Goal: Transaction & Acquisition: Book appointment/travel/reservation

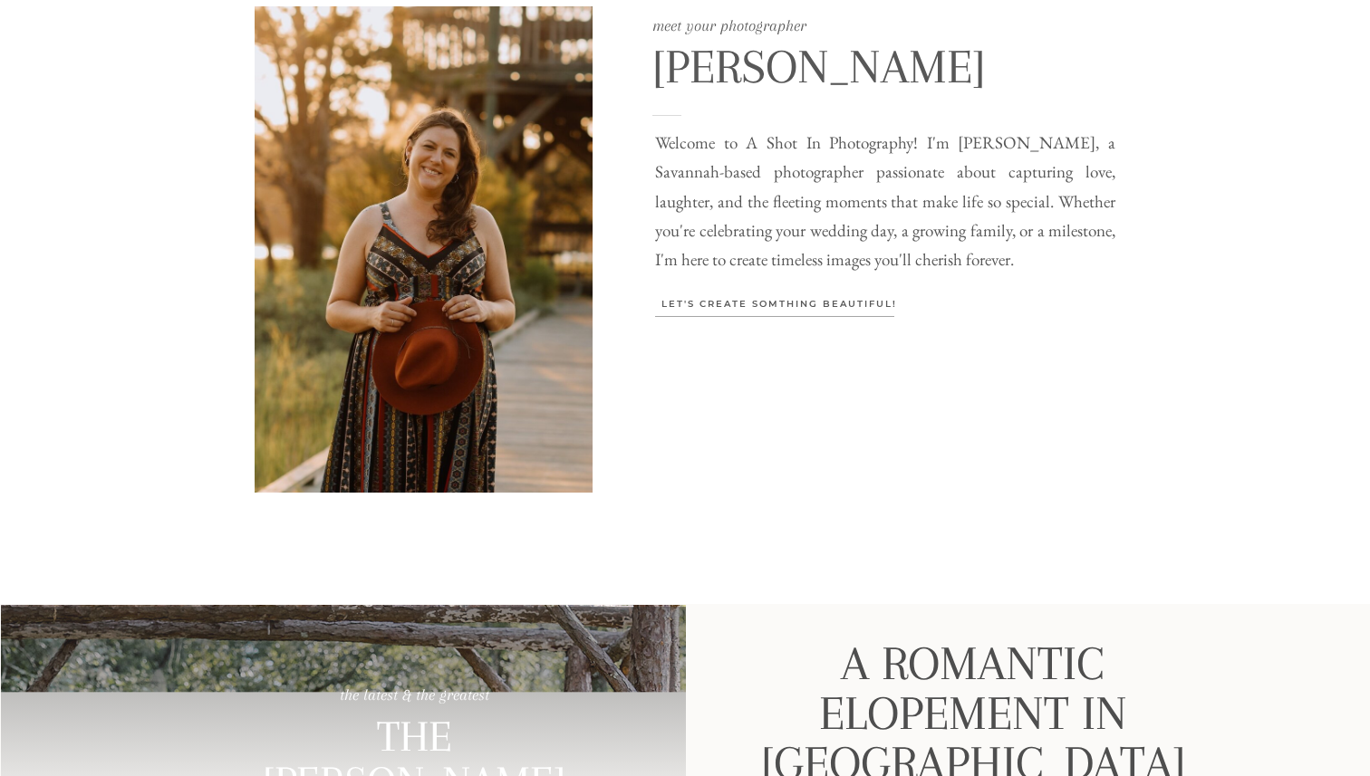
scroll to position [1408, 0]
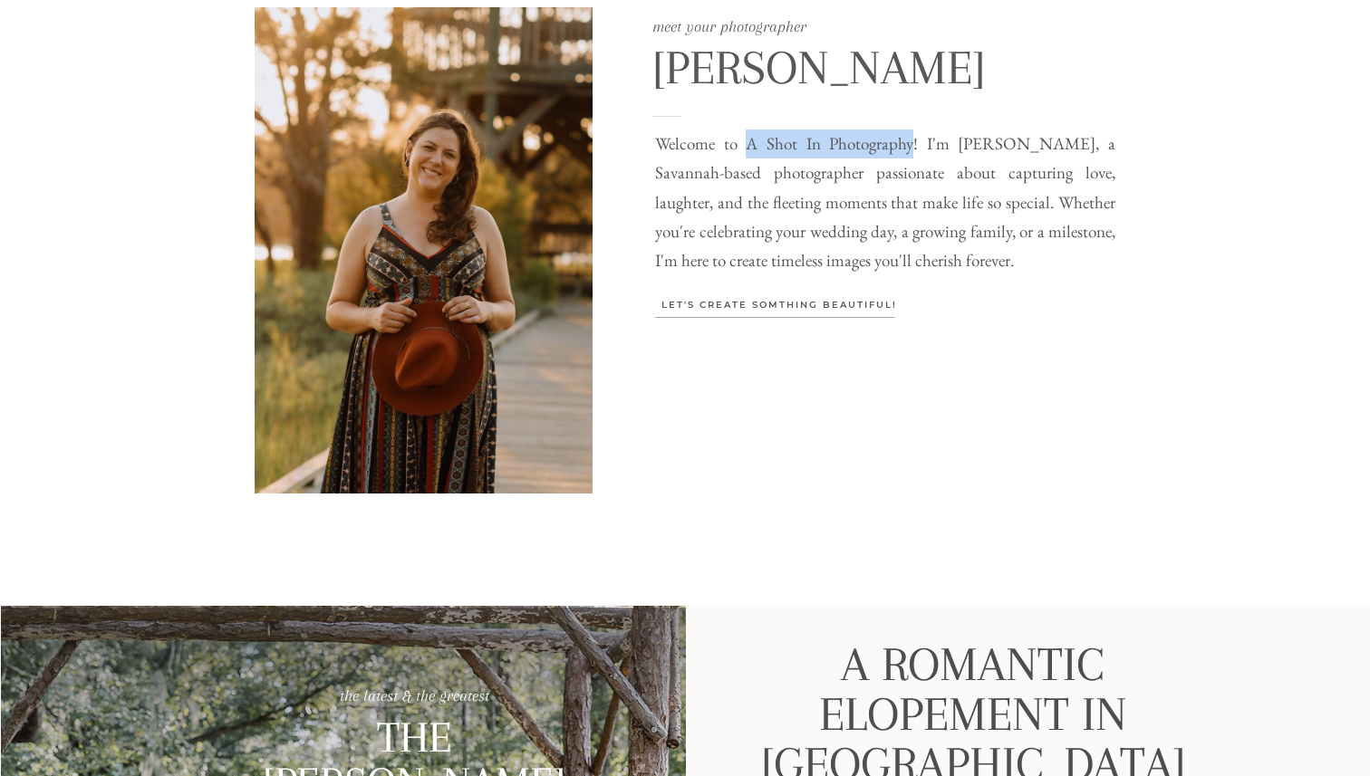
drag, startPoint x: 738, startPoint y: 144, endPoint x: 896, endPoint y: 148, distance: 157.7
click at [896, 148] on p "Welcome to A Shot In Photography! I'm Jami Brannen, a Savannah-based photograph…" at bounding box center [885, 206] width 460 height 152
copy p "A Shot In Photography"
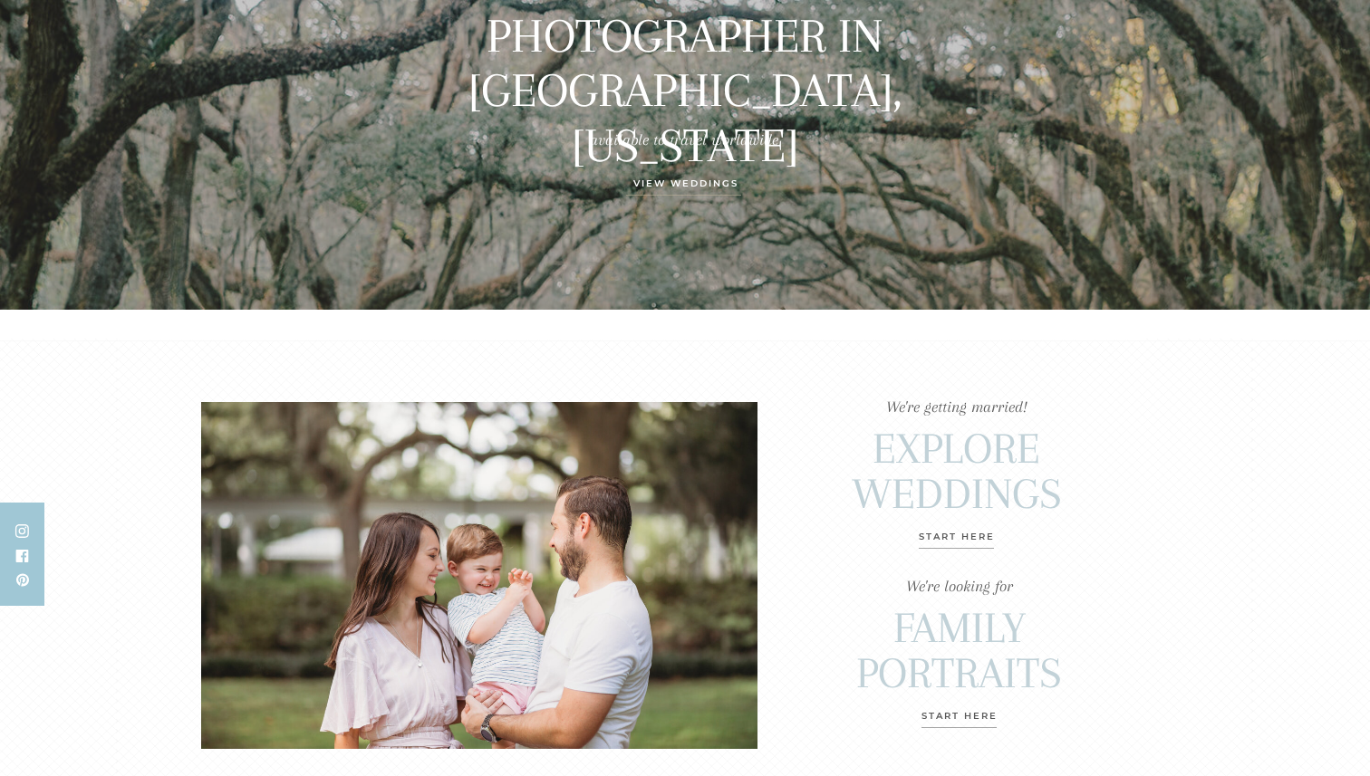
scroll to position [0, 0]
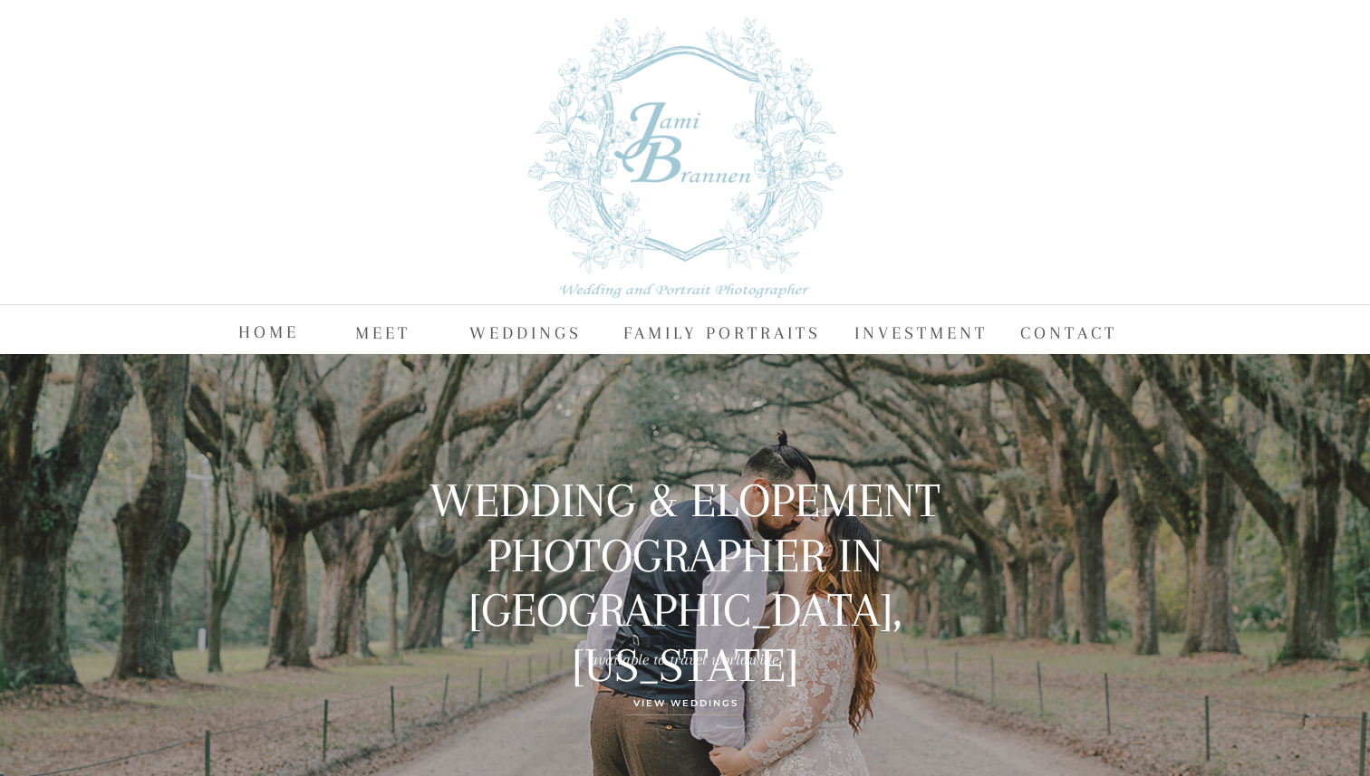
click at [631, 148] on div at bounding box center [685, 158] width 314 height 280
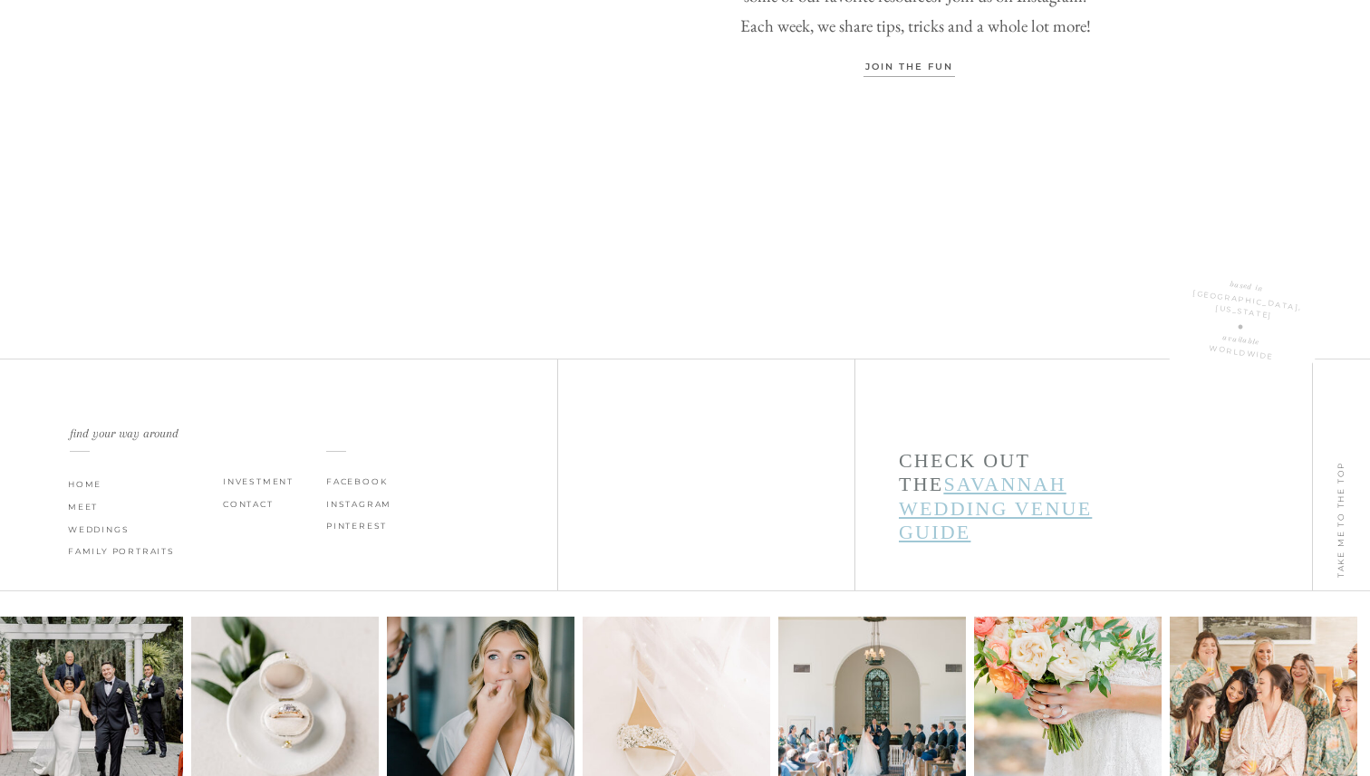
scroll to position [6153, 0]
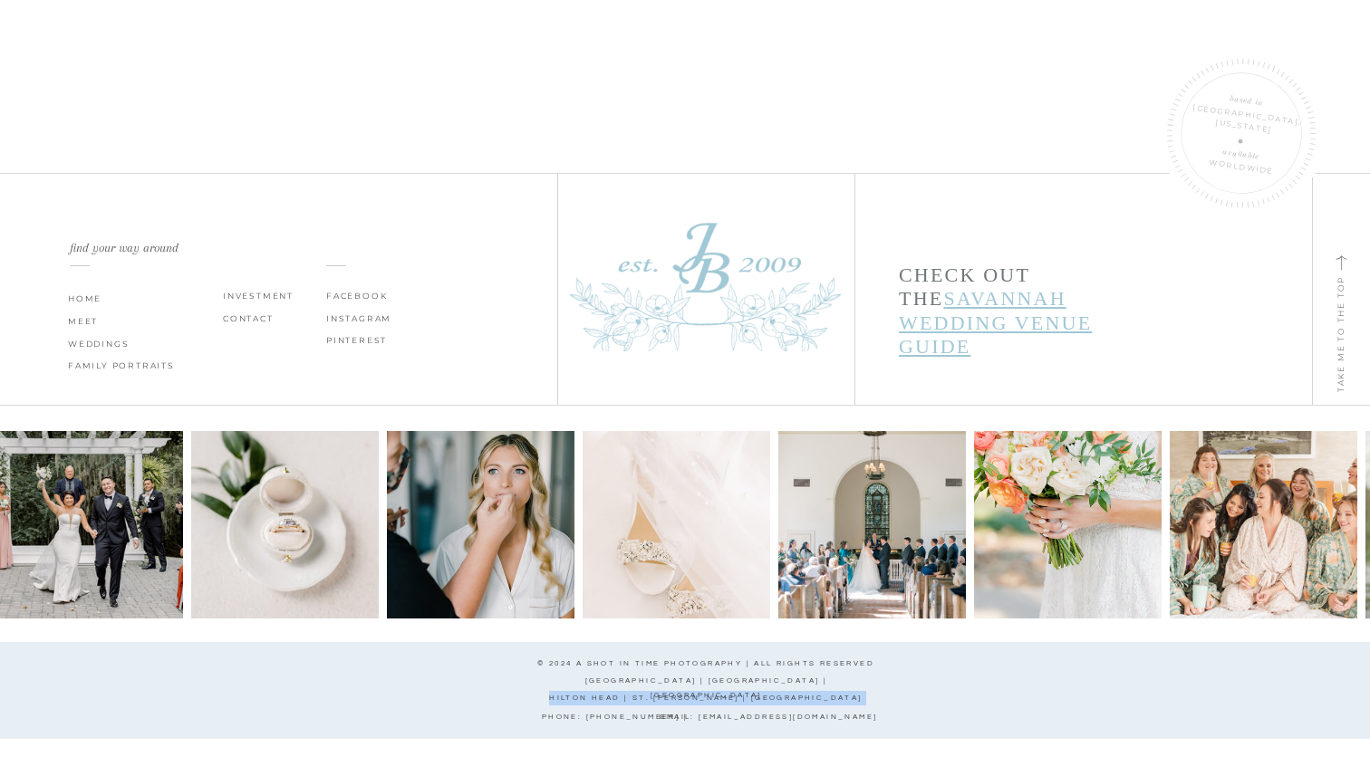
drag, startPoint x: 607, startPoint y: 682, endPoint x: 559, endPoint y: 702, distance: 52.0
click at [559, 702] on div "TAKE ME TO THE TOP Check Out the Savannah Wedding Venue Guide PINTEREST INSTAGR…" at bounding box center [684, 416] width 1087 height 719
click at [559, 702] on p "Hilton head | st. [PERSON_NAME] | [GEOGRAPHIC_DATA]" at bounding box center [705, 700] width 409 height 19
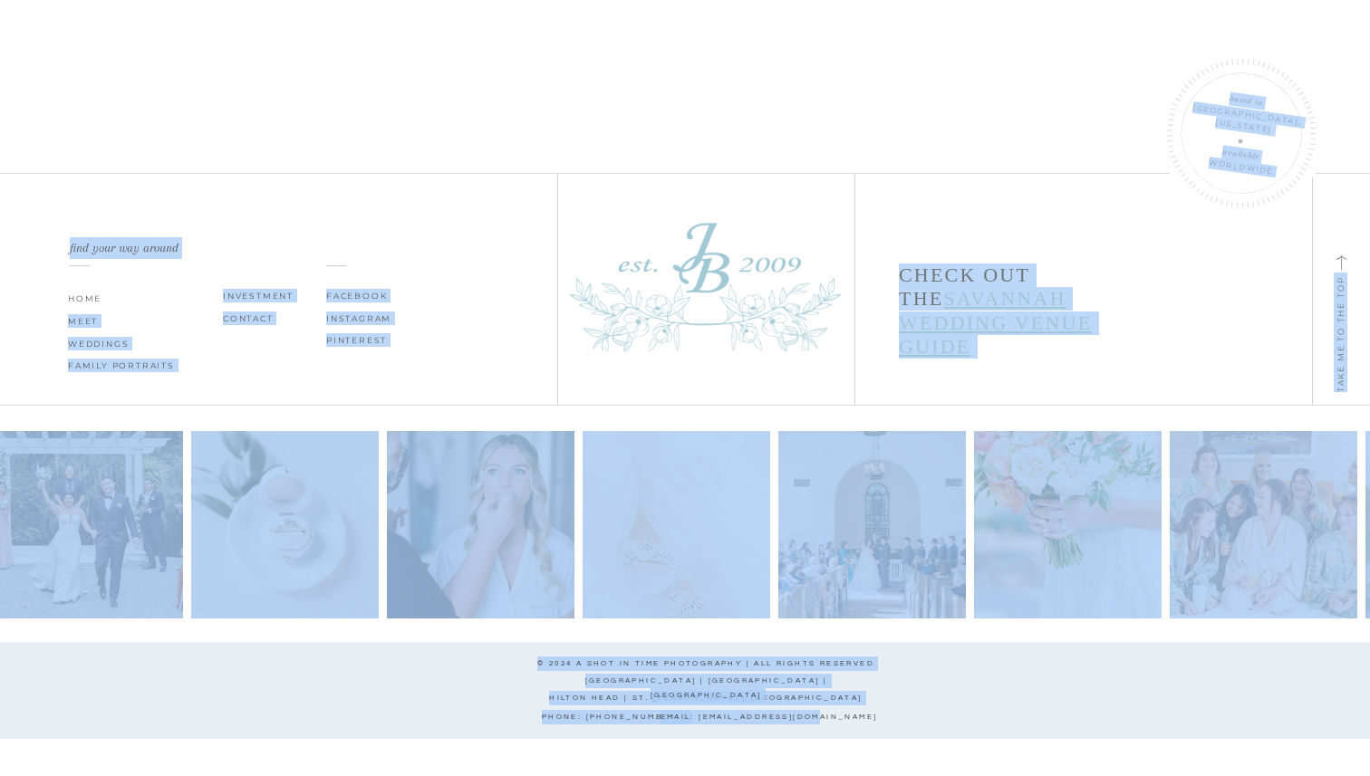
drag, startPoint x: 545, startPoint y: 722, endPoint x: 845, endPoint y: 717, distance: 299.9
click at [845, 717] on div "TAKE ME TO THE TOP Check Out the Savannah Wedding Venue Guide PINTEREST INSTAGR…" at bounding box center [684, 416] width 1087 height 719
click at [891, 710] on div at bounding box center [683, 690] width 1377 height 97
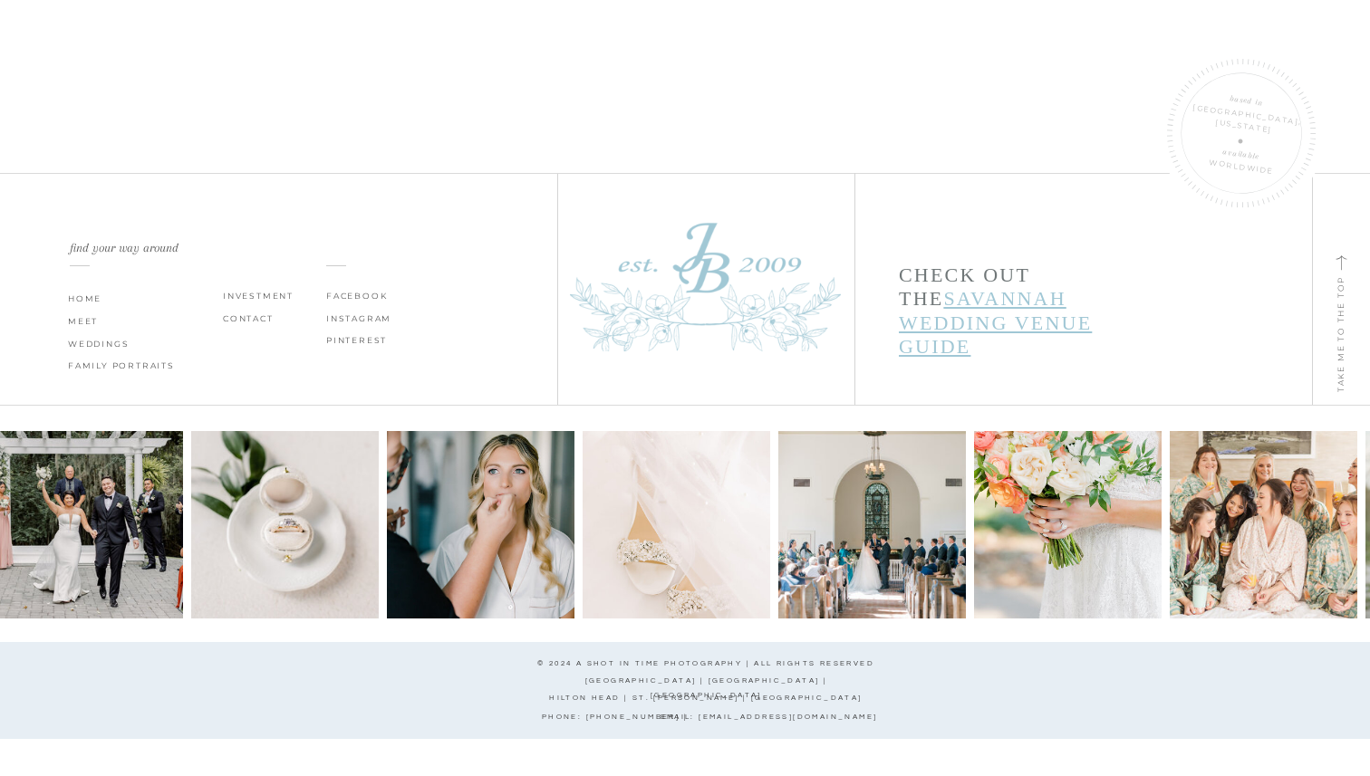
drag, startPoint x: 884, startPoint y: 712, endPoint x: 874, endPoint y: 713, distance: 10.0
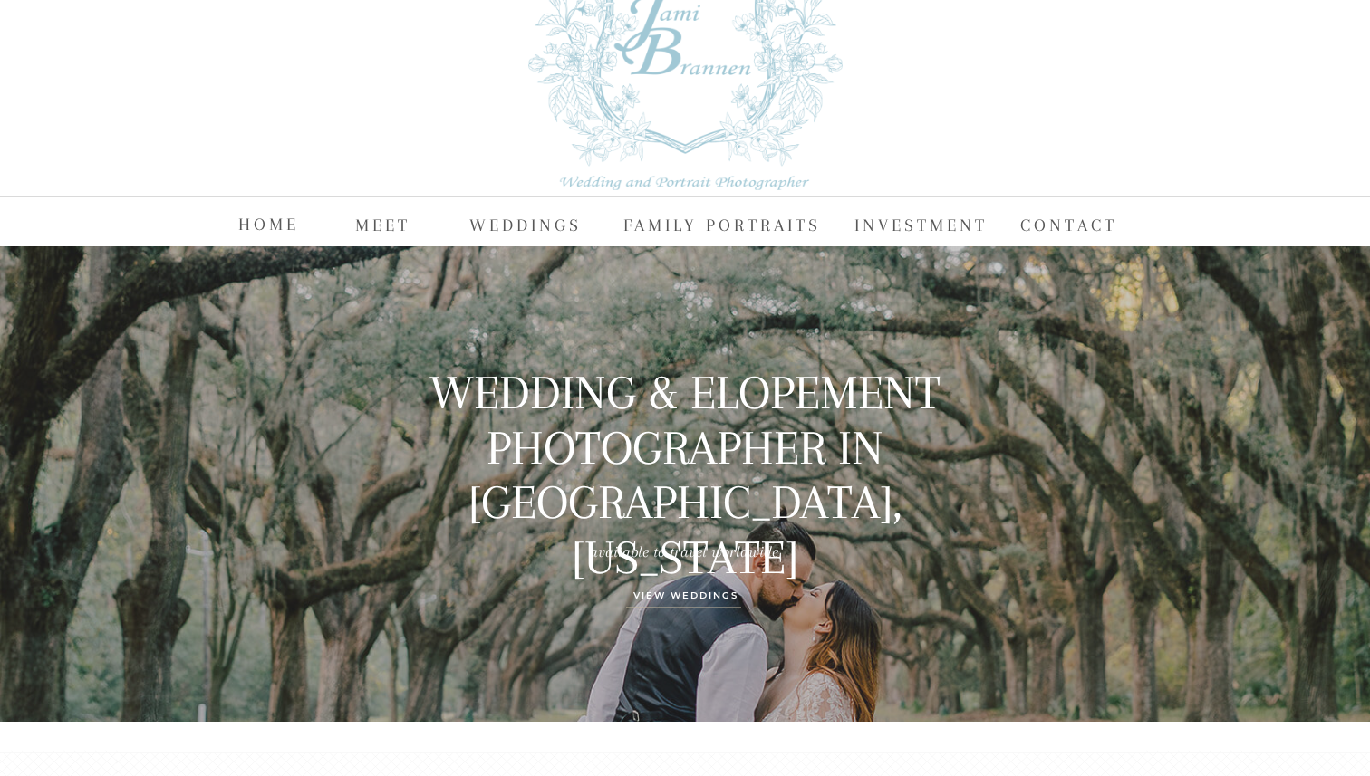
scroll to position [0, 0]
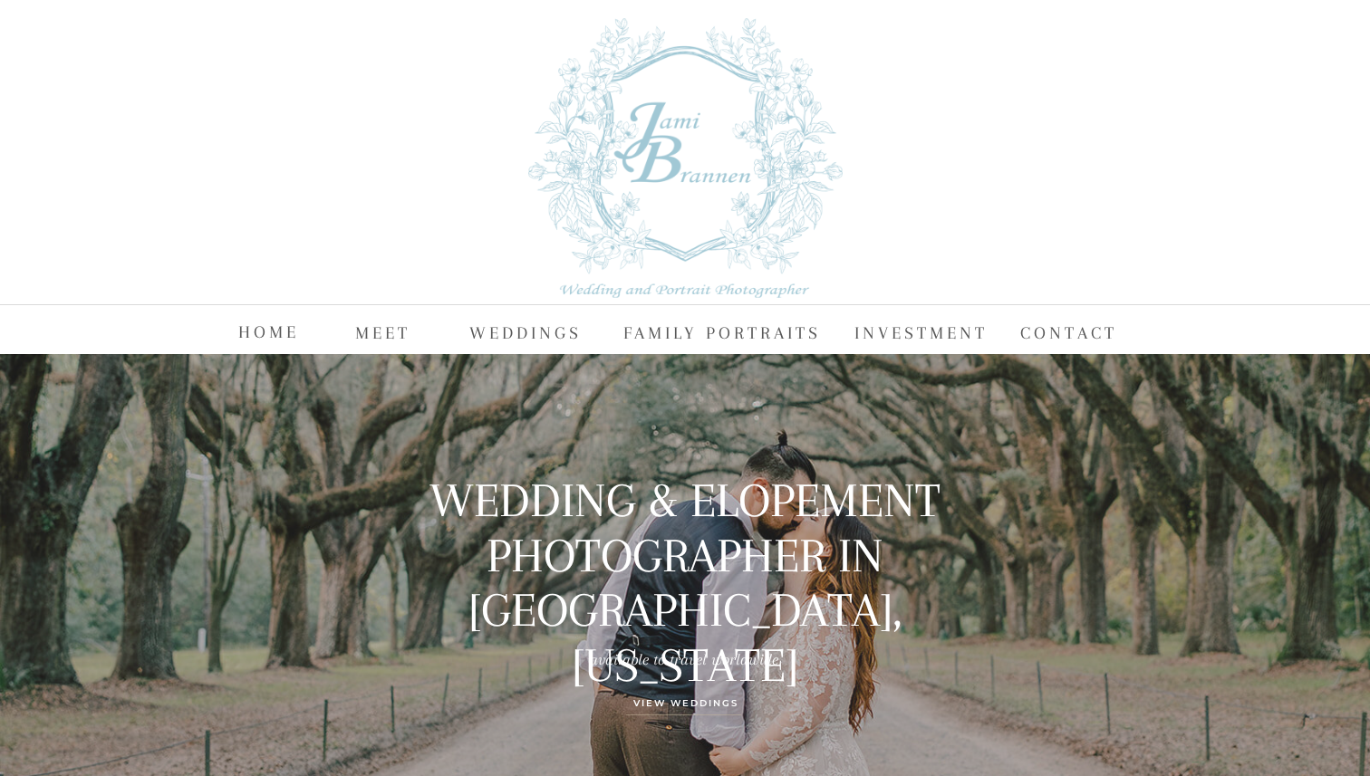
click at [388, 331] on nav "MEET" at bounding box center [384, 331] width 58 height 27
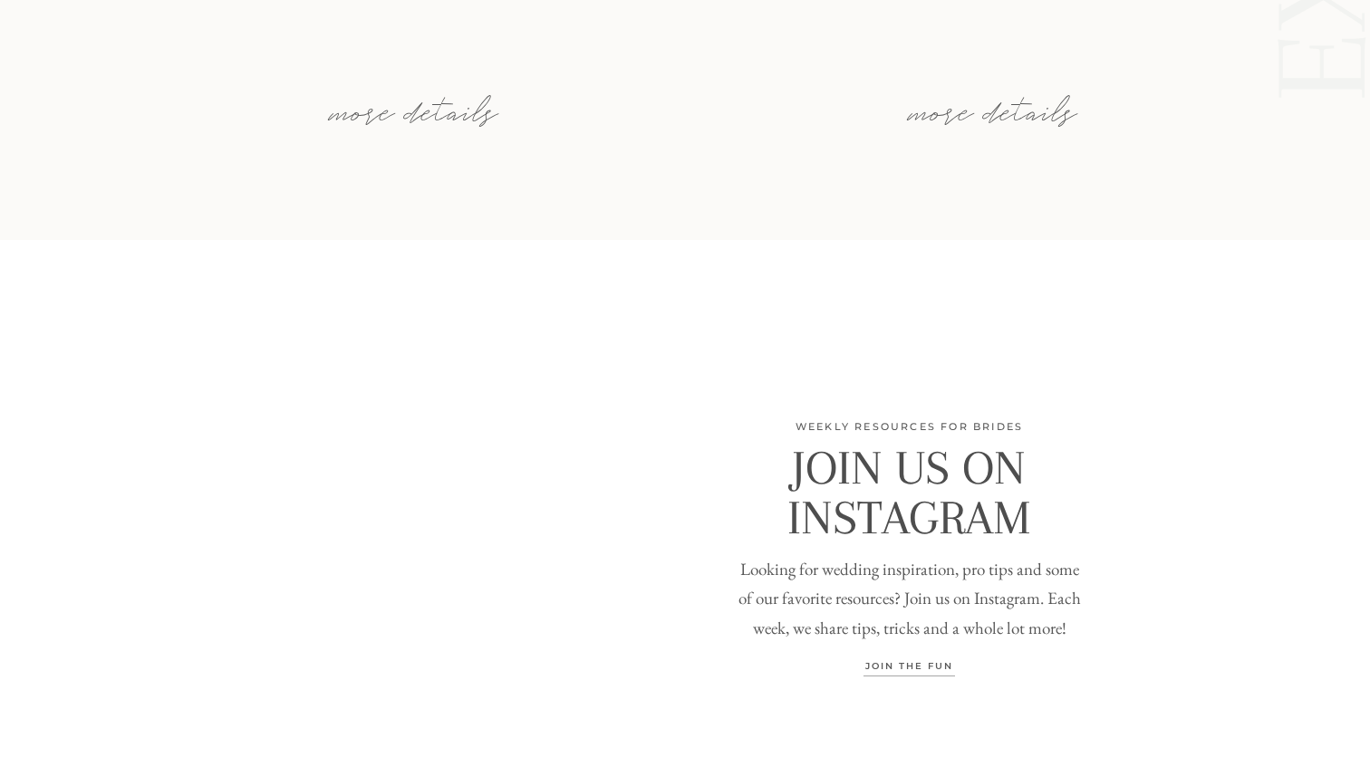
scroll to position [6100, 0]
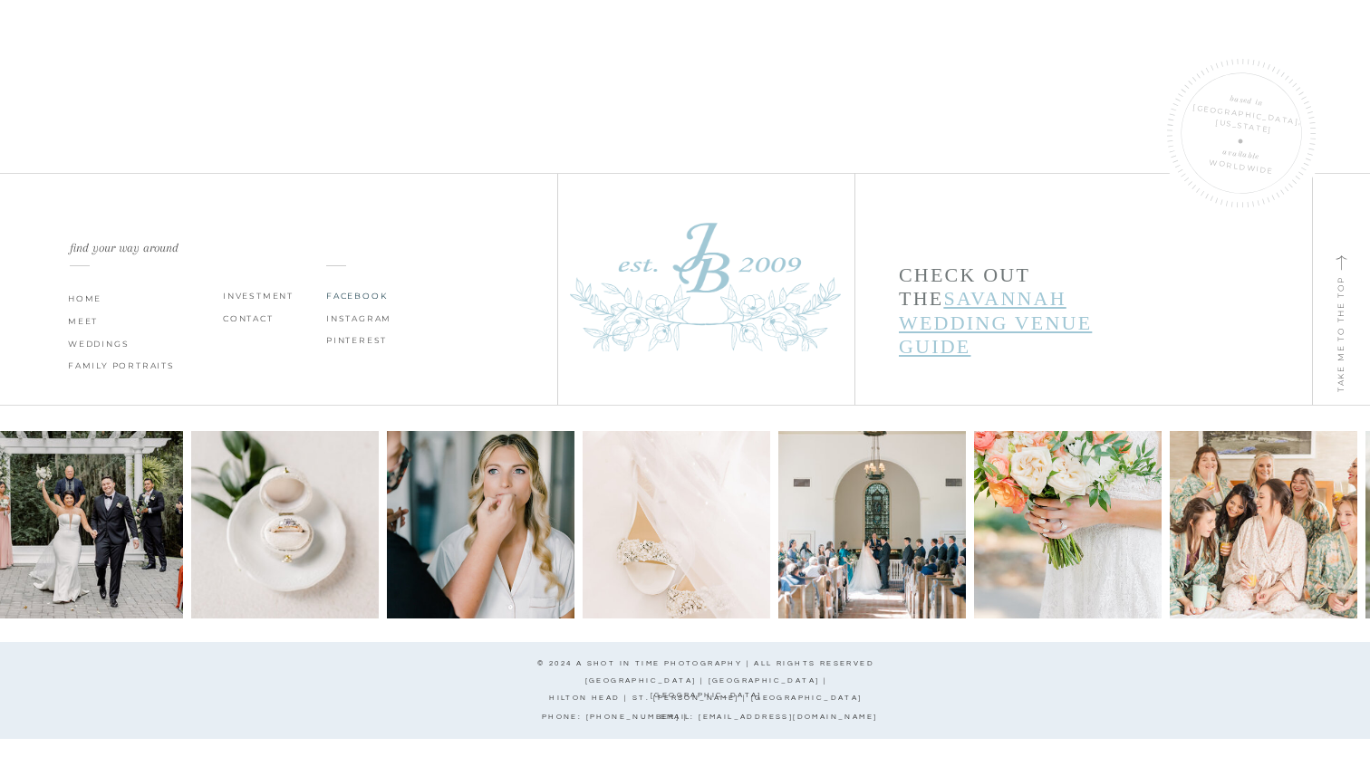
click at [358, 293] on p "FACEBOOK" at bounding box center [369, 296] width 87 height 14
click at [358, 314] on p "INSTAGRAM" at bounding box center [360, 319] width 68 height 14
click at [357, 341] on p "PINTEREST" at bounding box center [363, 340] width 74 height 14
drag, startPoint x: 605, startPoint y: 679, endPoint x: 826, endPoint y: 689, distance: 221.2
click at [826, 689] on div "TAKE ME TO THE TOP Check Out the Savannah Wedding Venue Guide PINTEREST INSTAGR…" at bounding box center [684, 416] width 1087 height 719
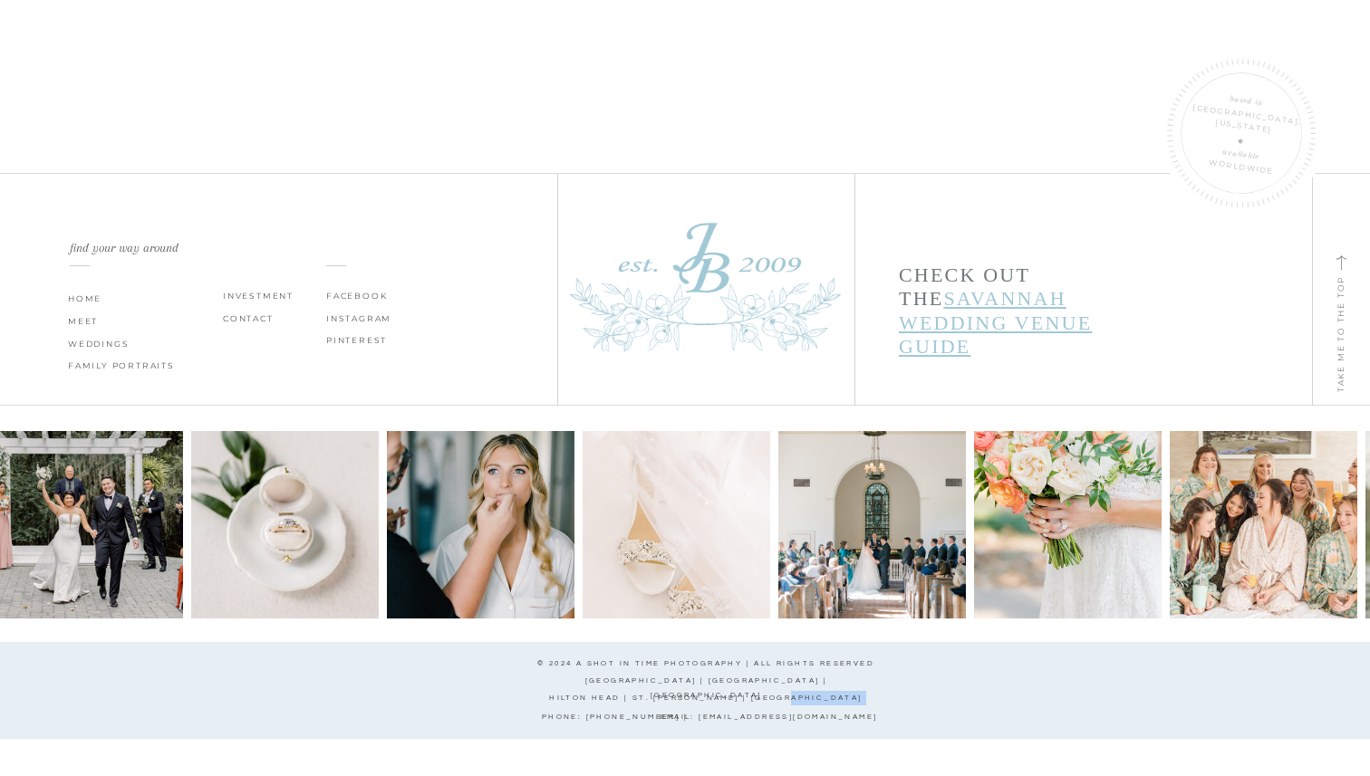
drag, startPoint x: 823, startPoint y: 697, endPoint x: 610, endPoint y: 680, distance: 214.4
click at [610, 680] on div "TAKE ME TO THE TOP Check Out the Savannah Wedding Venue Guide PINTEREST INSTAGR…" at bounding box center [684, 416] width 1087 height 719
drag, startPoint x: 610, startPoint y: 680, endPoint x: 843, endPoint y: 680, distance: 233.7
click at [843, 680] on p "[GEOGRAPHIC_DATA] | [GEOGRAPHIC_DATA] | [GEOGRAPHIC_DATA]" at bounding box center [706, 681] width 291 height 14
copy p "[GEOGRAPHIC_DATA] | [GEOGRAPHIC_DATA] | [GEOGRAPHIC_DATA]"
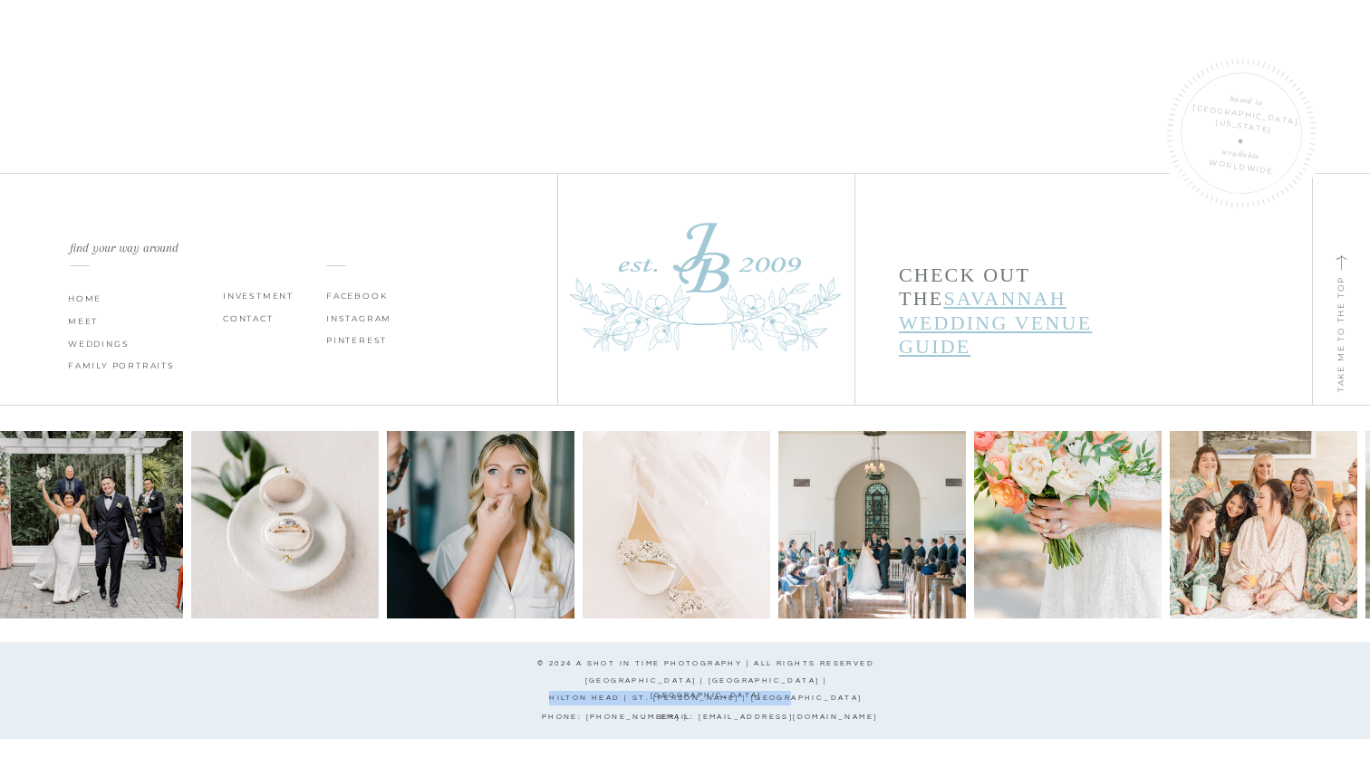
drag, startPoint x: 588, startPoint y: 695, endPoint x: 841, endPoint y: 702, distance: 252.9
click at [841, 702] on p "Hilton head | st. [PERSON_NAME] | [GEOGRAPHIC_DATA]" at bounding box center [705, 700] width 409 height 19
copy p "Hilton head | st. [PERSON_NAME] | [GEOGRAPHIC_DATA]"
click at [86, 345] on nav "WEDDINGS" at bounding box center [102, 344] width 68 height 14
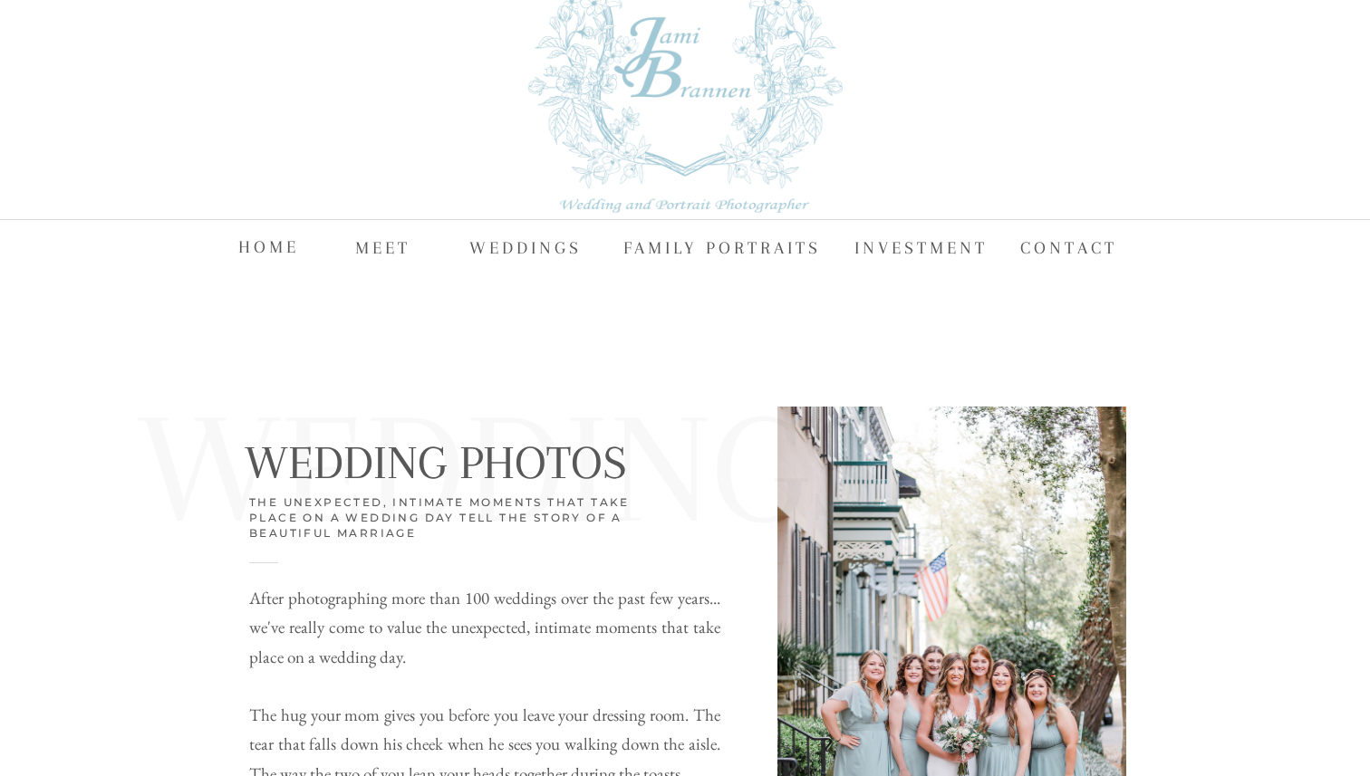
scroll to position [159, 0]
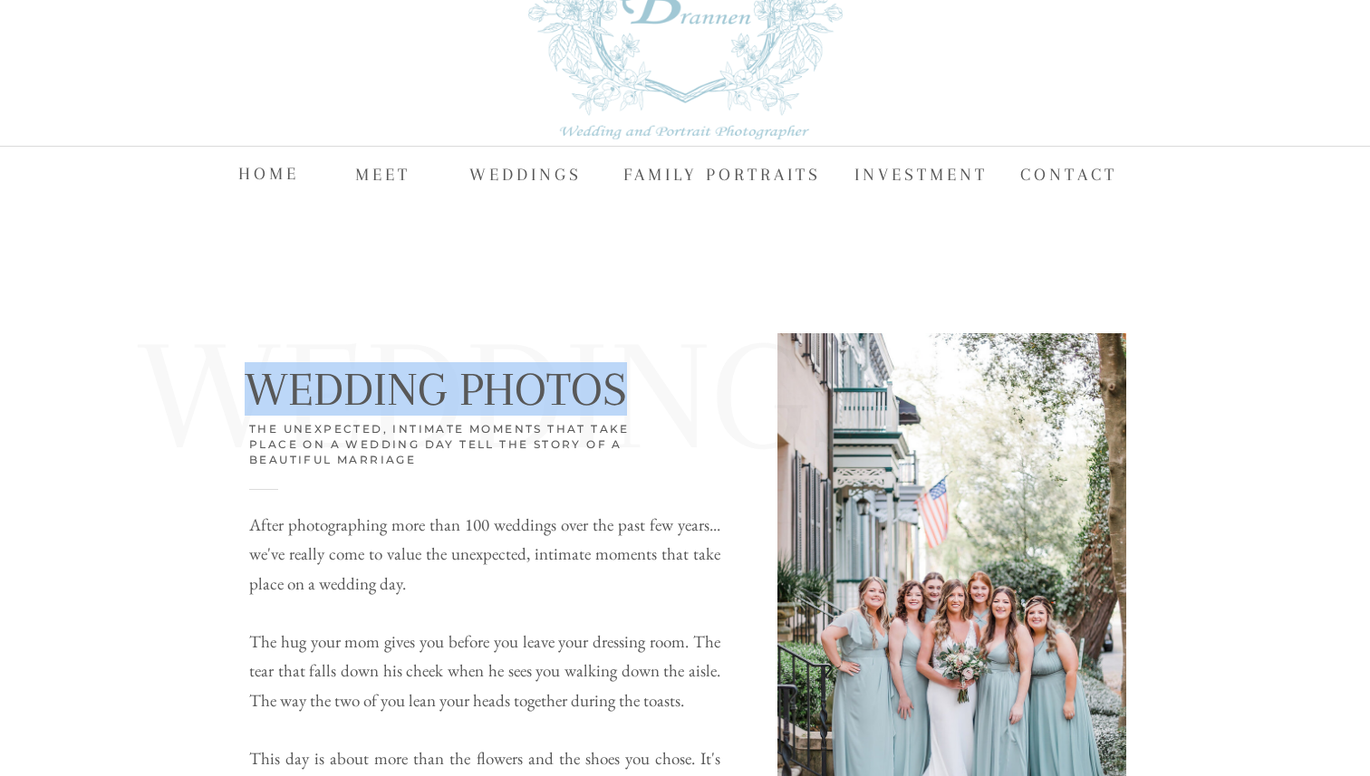
drag, startPoint x: 252, startPoint y: 388, endPoint x: 657, endPoint y: 384, distance: 405.0
click at [657, 384] on h1 "Wedding Photos" at bounding box center [477, 389] width 464 height 55
copy h1 "Wedding Photos"
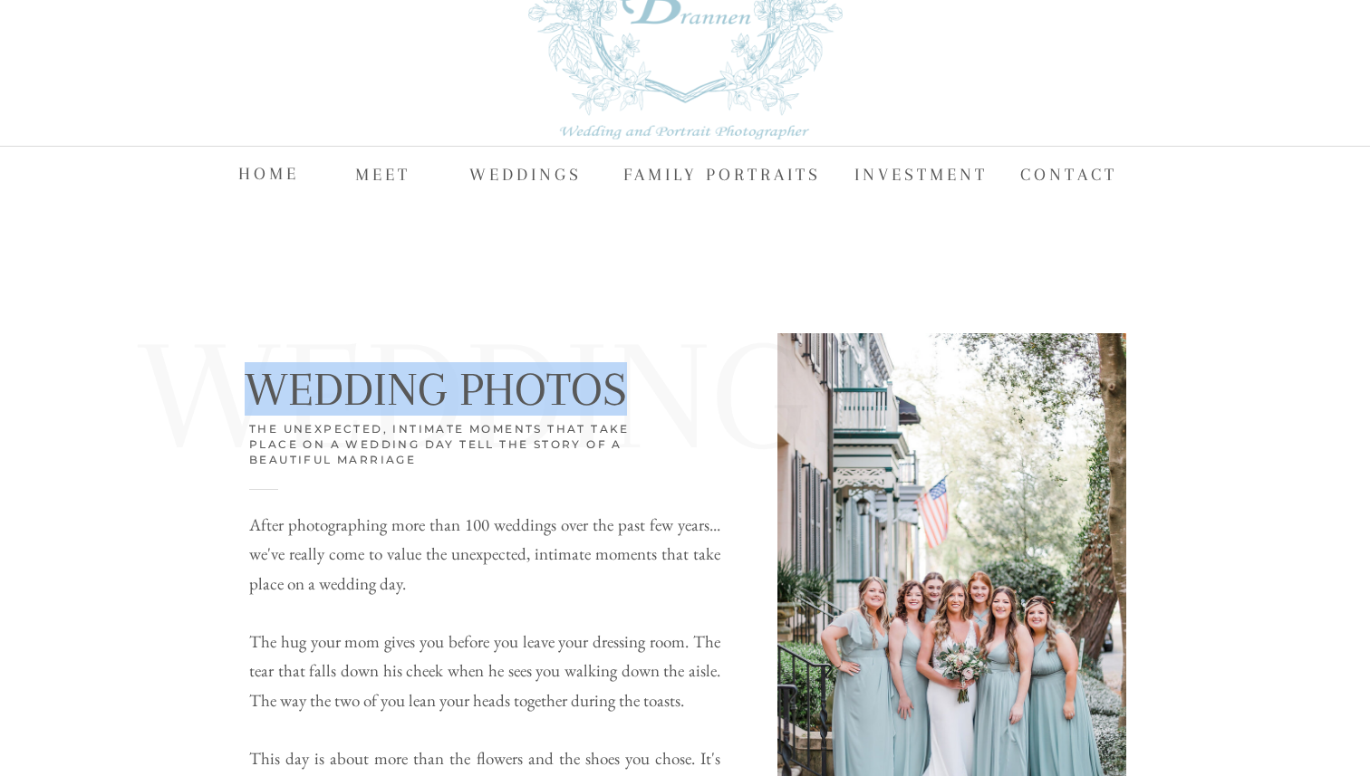
drag, startPoint x: 257, startPoint y: 387, endPoint x: 626, endPoint y: 388, distance: 368.7
click at [626, 388] on h1 "Wedding Photos" at bounding box center [477, 389] width 464 height 55
copy h1 "Wedding Photos"
drag, startPoint x: 444, startPoint y: 589, endPoint x: 251, endPoint y: 528, distance: 202.3
click at [251, 528] on p "After photographing more than 100 weddings over the past few years... we've rea…" at bounding box center [484, 673] width 471 height 325
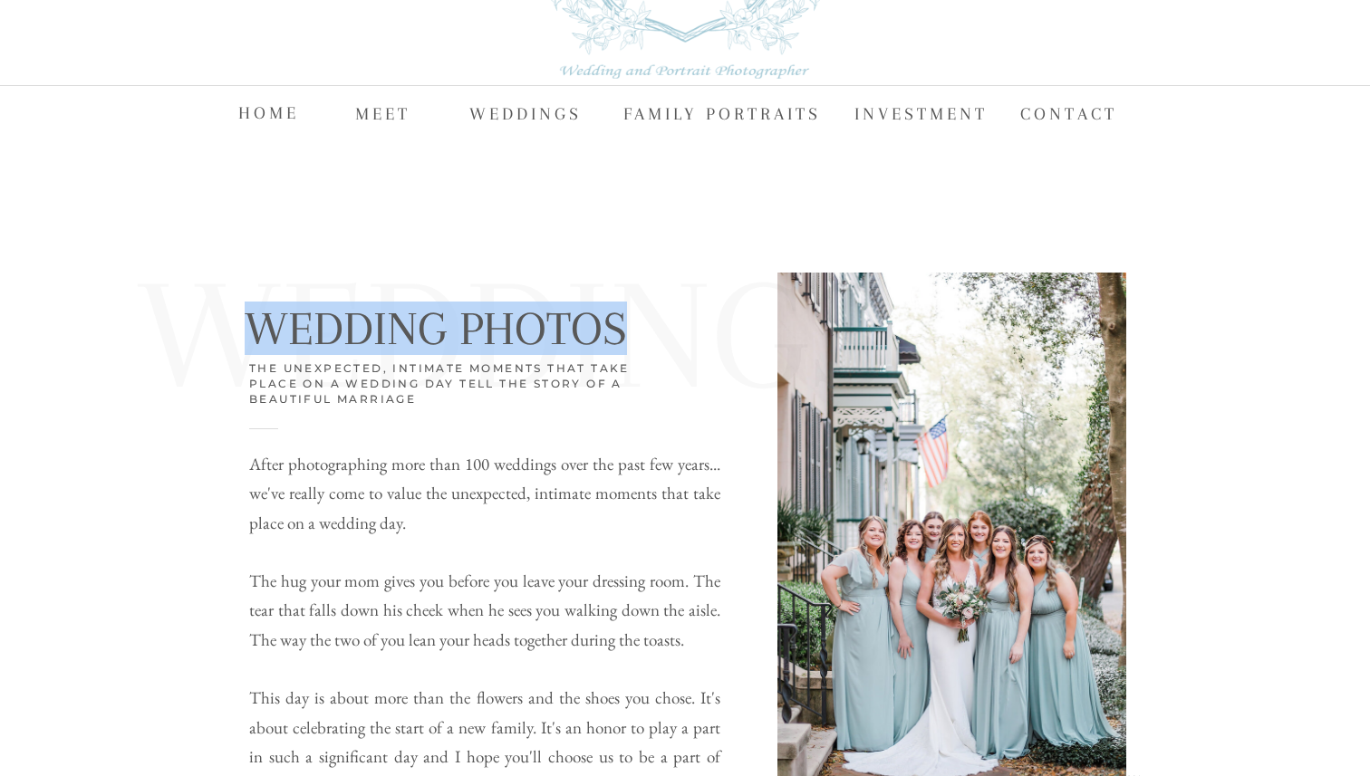
scroll to position [217, 0]
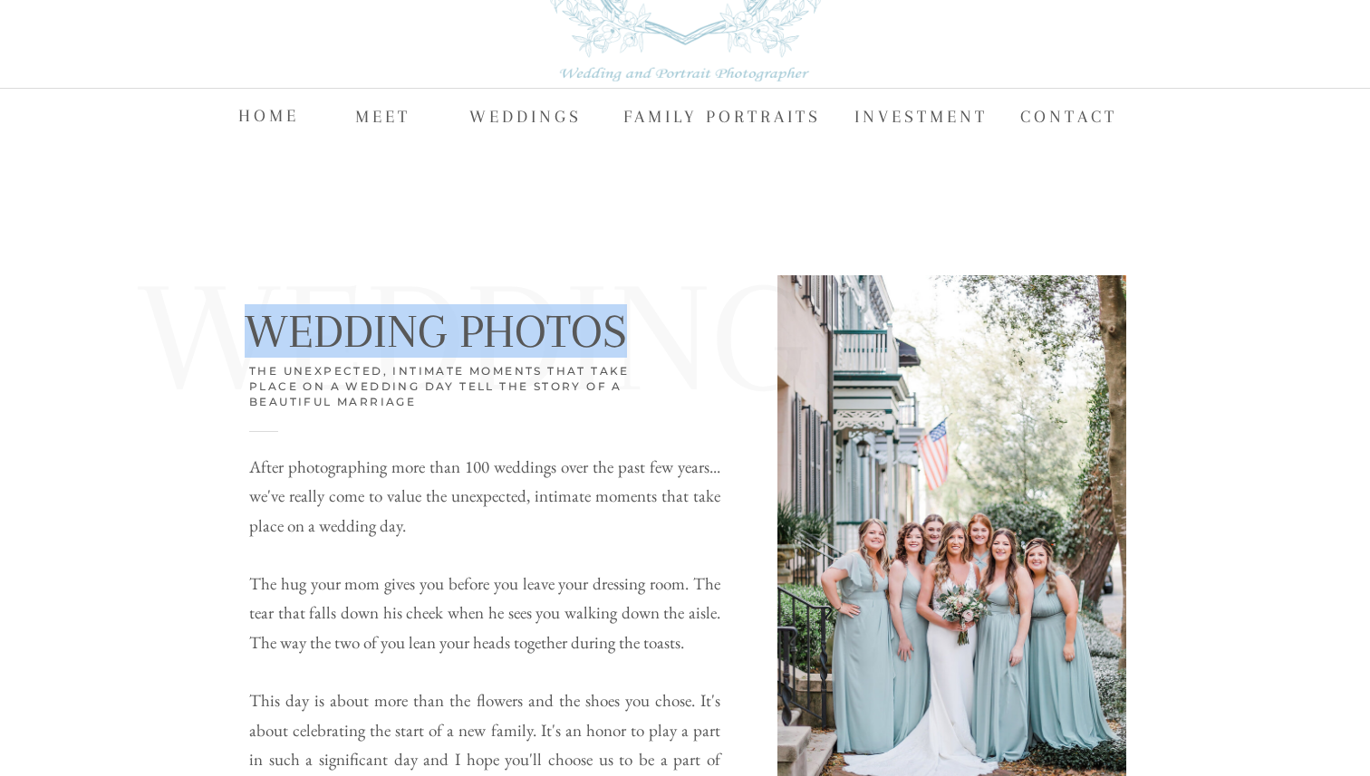
copy p "After photographing more than 100 weddings over the past few years... we've rea…"
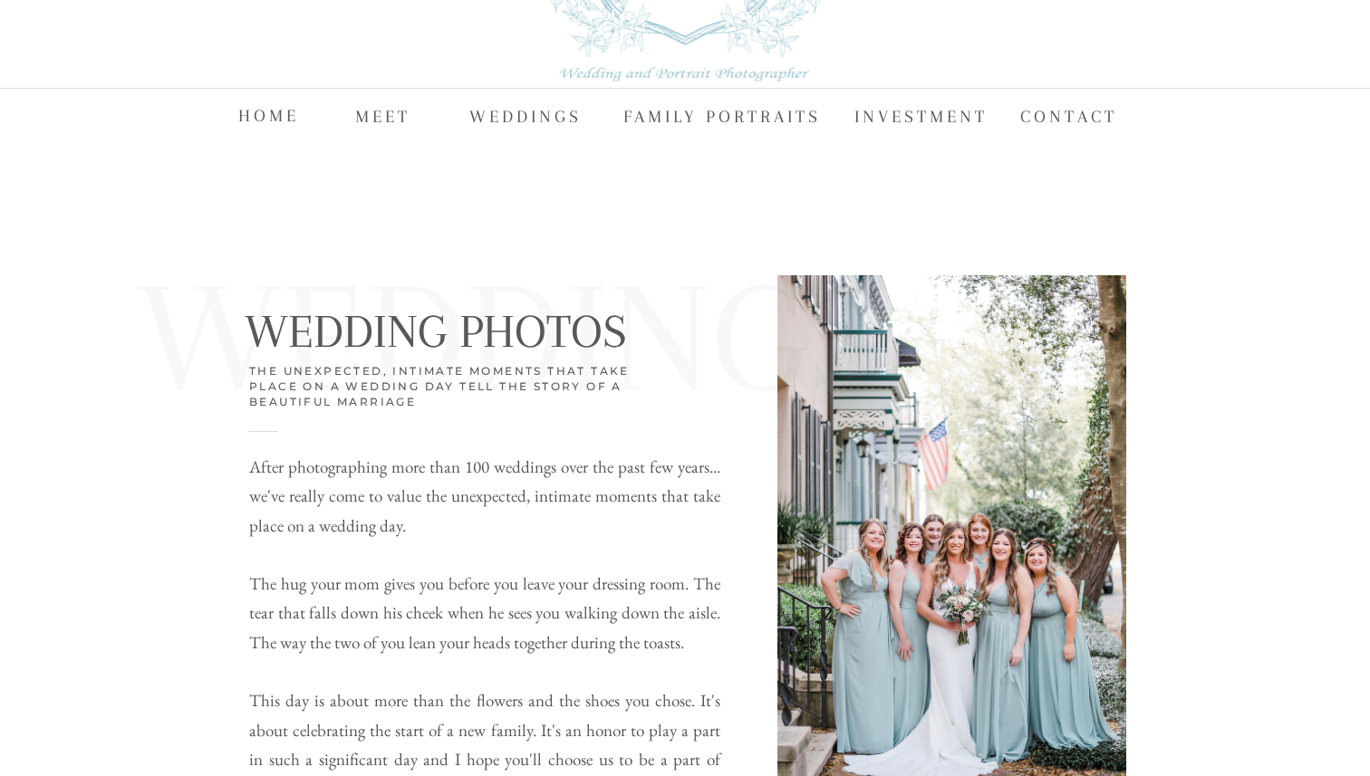
click at [911, 111] on nav "Investment" at bounding box center [922, 114] width 137 height 27
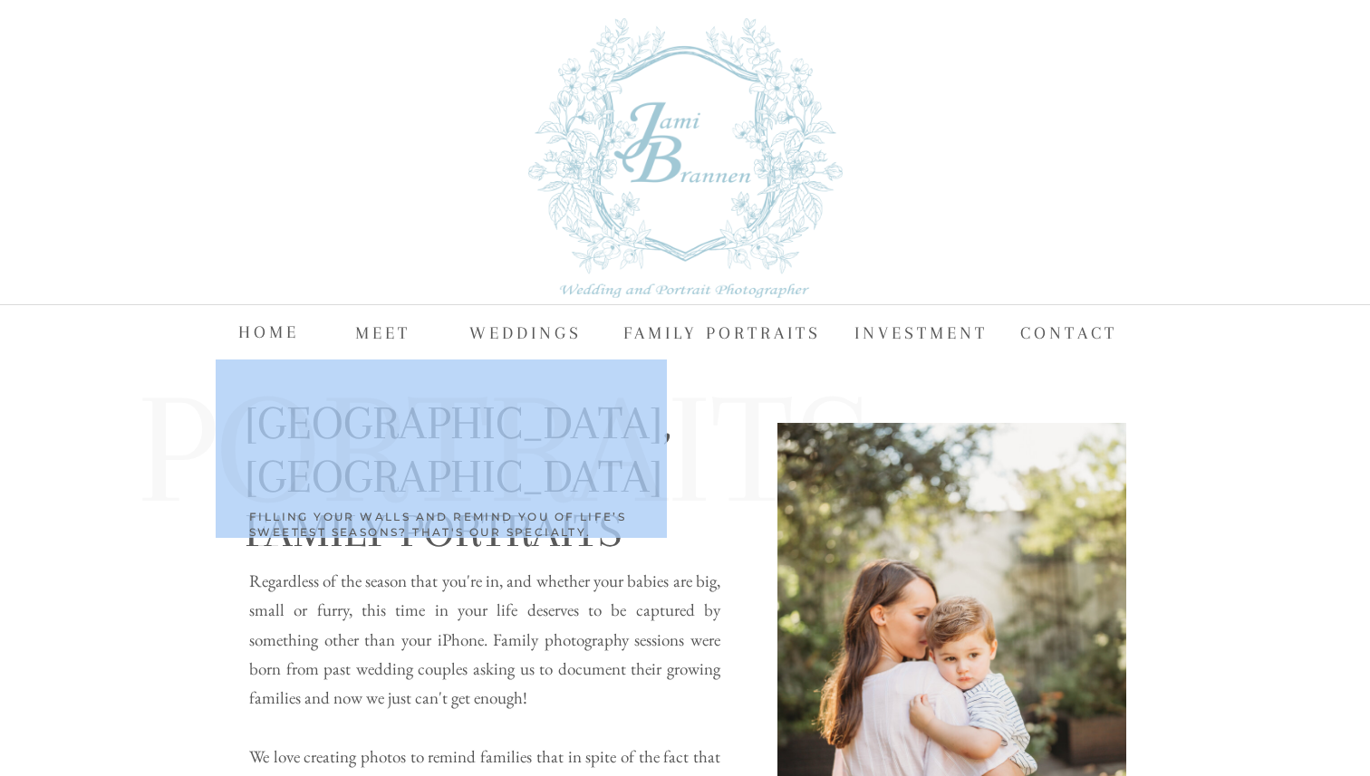
drag, startPoint x: 242, startPoint y: 439, endPoint x: 626, endPoint y: 473, distance: 385.6
click at [626, 473] on h2 "Portraits" at bounding box center [623, 453] width 972 height 138
copy h2 "ortra"
click at [356, 429] on h2 "Portraits" at bounding box center [623, 453] width 972 height 138
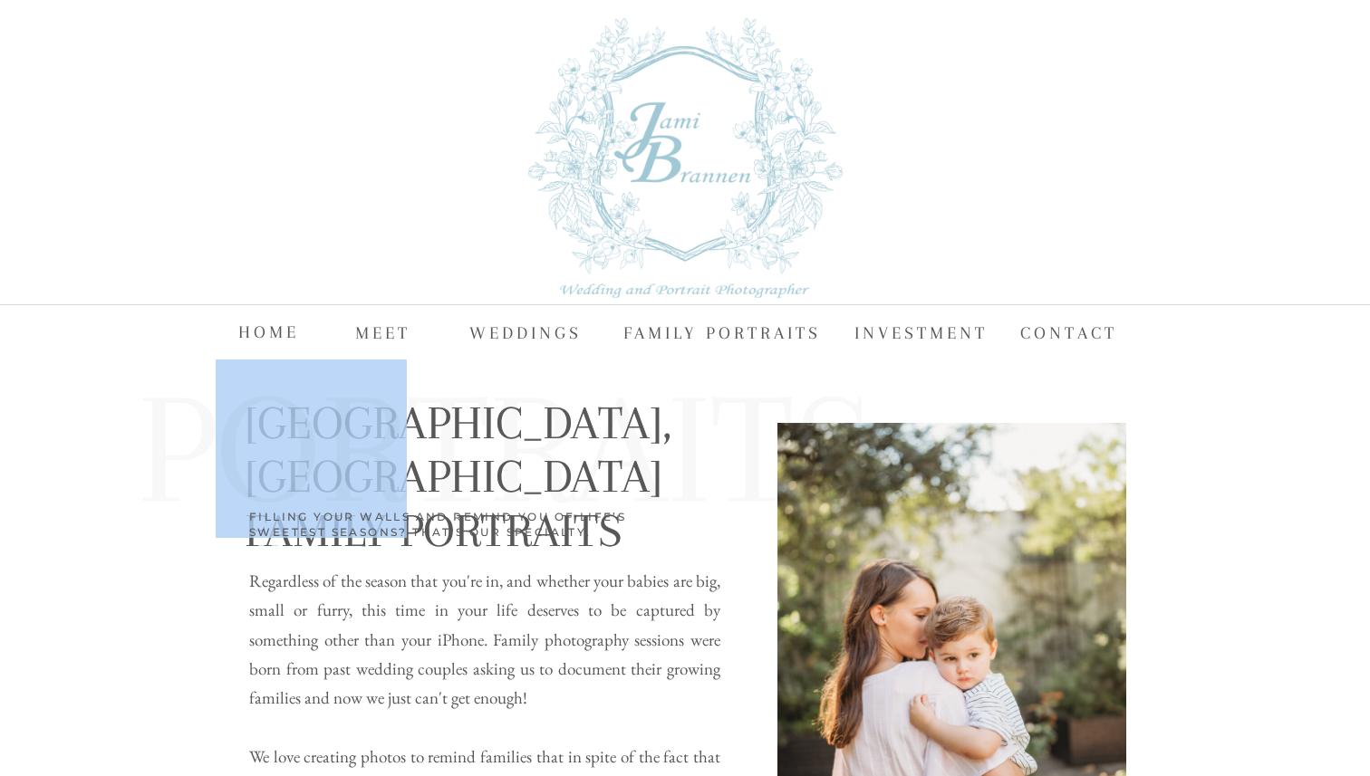
drag, startPoint x: 250, startPoint y: 431, endPoint x: 442, endPoint y: 437, distance: 192.1
click at [442, 437] on h2 "Portraits" at bounding box center [623, 453] width 972 height 138
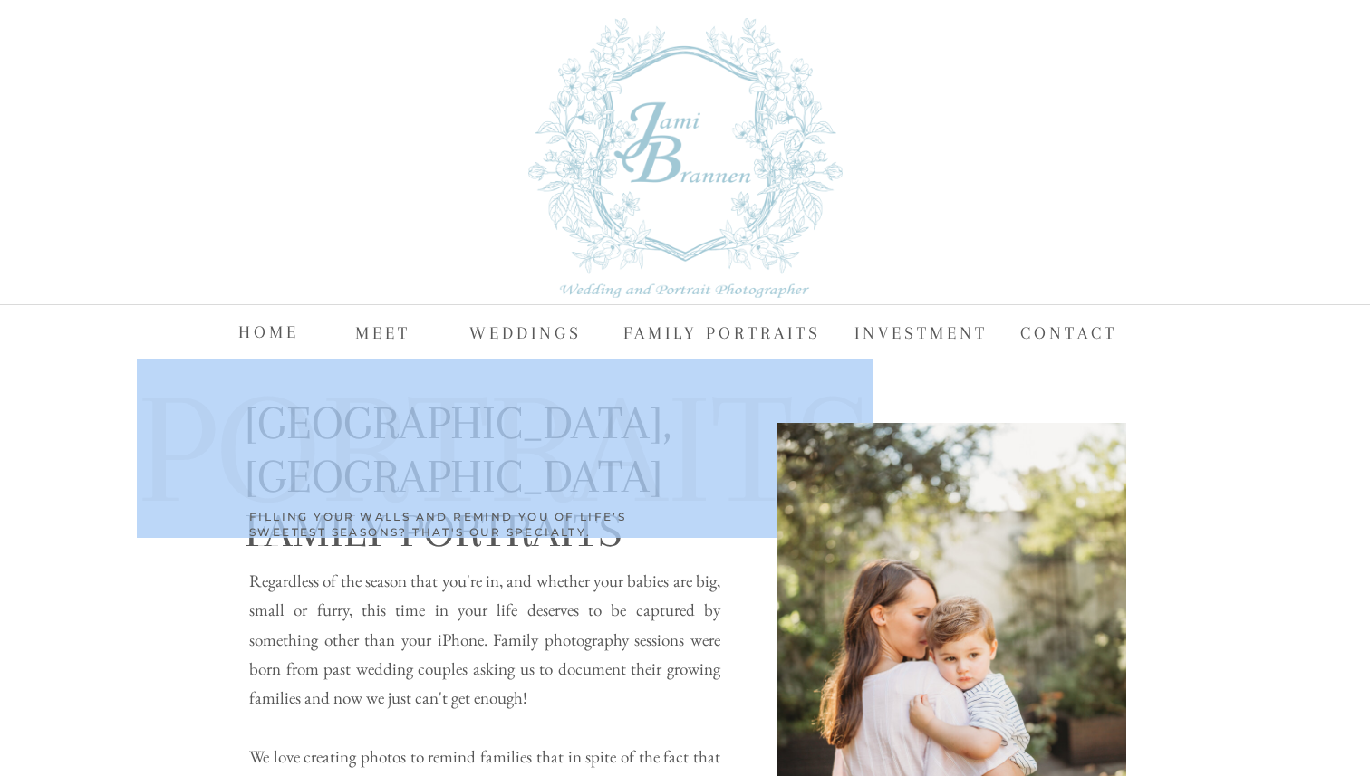
click at [442, 437] on h2 "Portraits" at bounding box center [623, 453] width 972 height 138
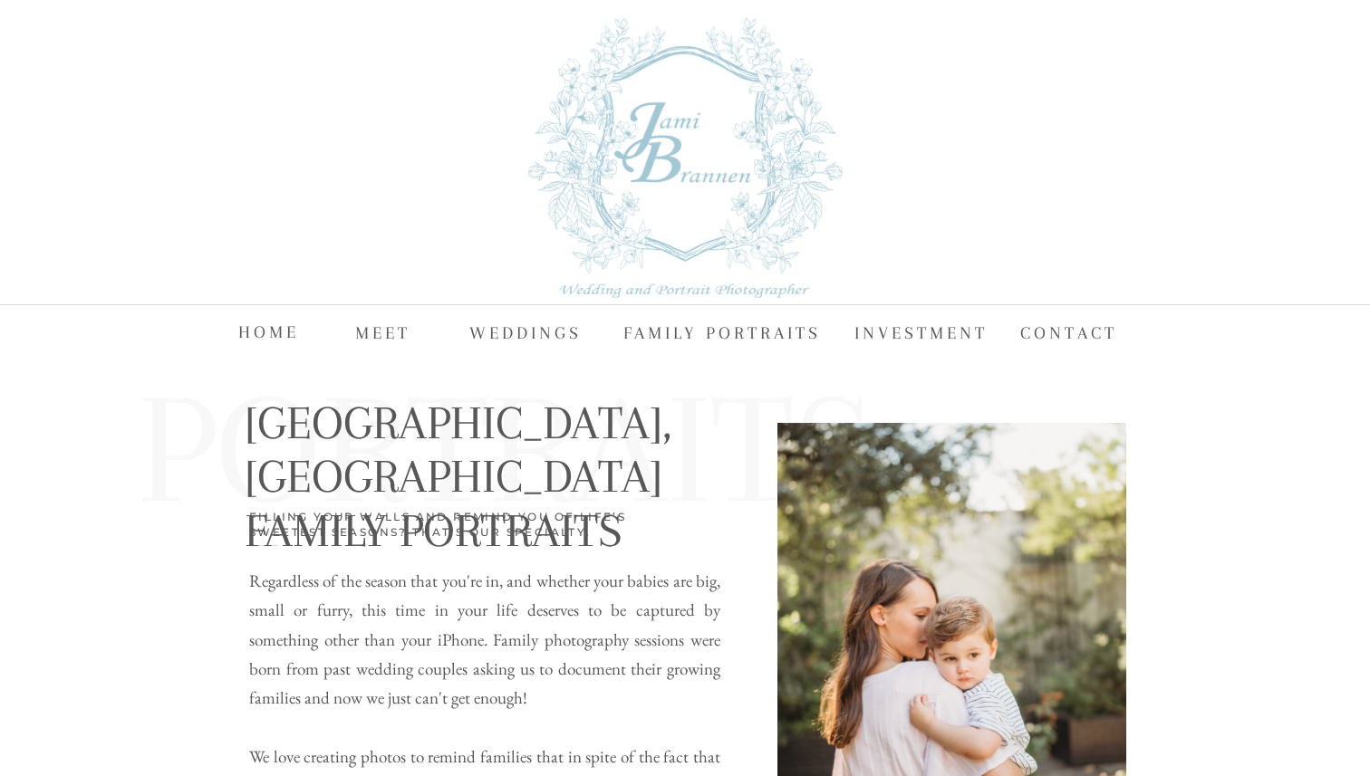
click at [368, 483] on h2 "Portraits" at bounding box center [623, 453] width 972 height 138
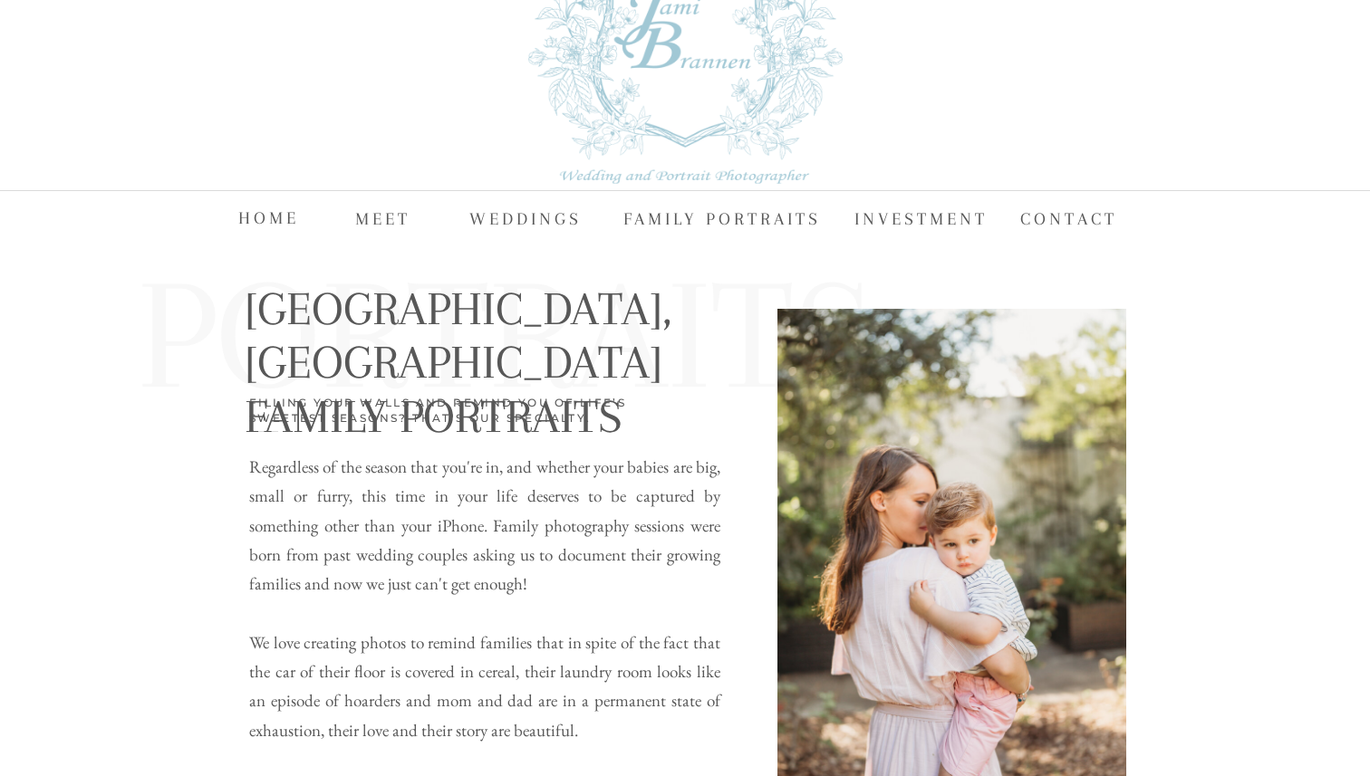
scroll to position [258, 0]
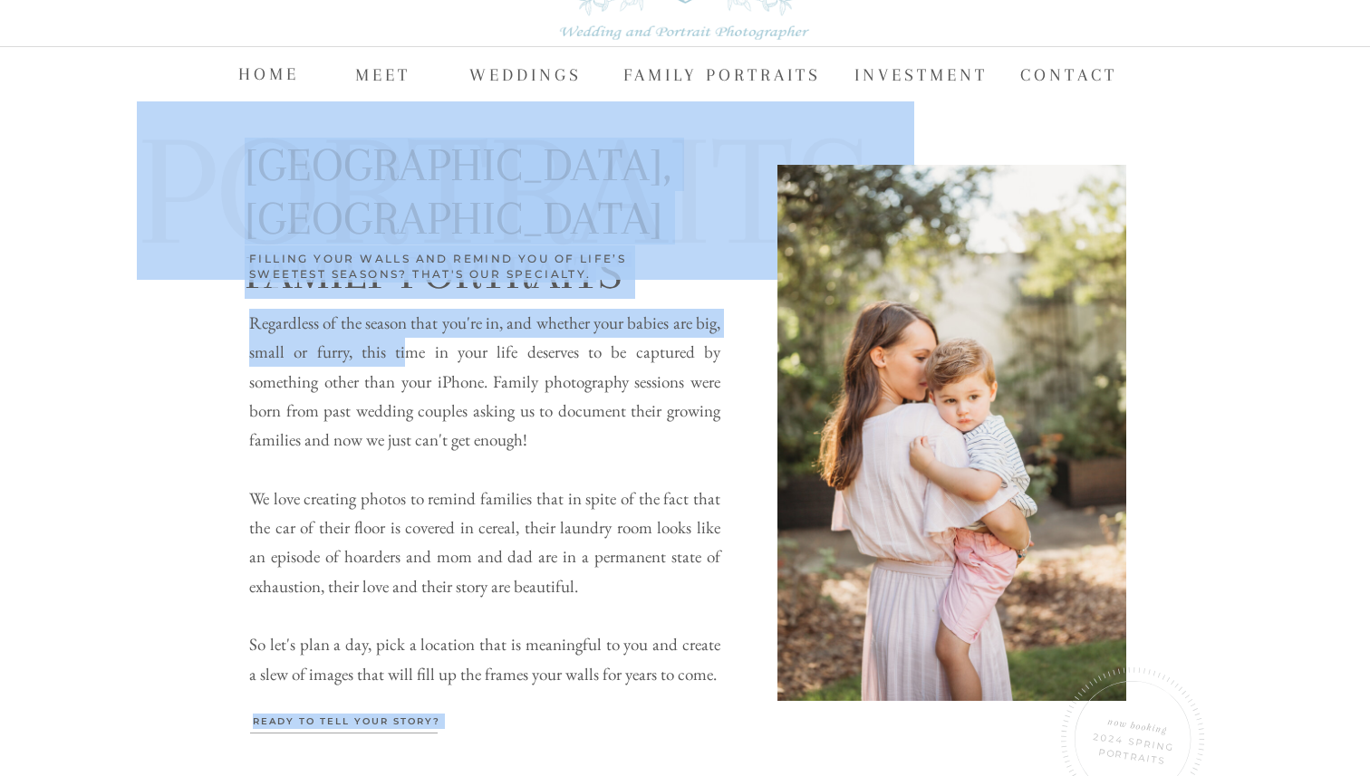
drag, startPoint x: 240, startPoint y: 319, endPoint x: 410, endPoint y: 361, distance: 175.6
click at [410, 361] on p "Regardless of the season that you're in, and whether your babies are big, small…" at bounding box center [484, 471] width 471 height 325
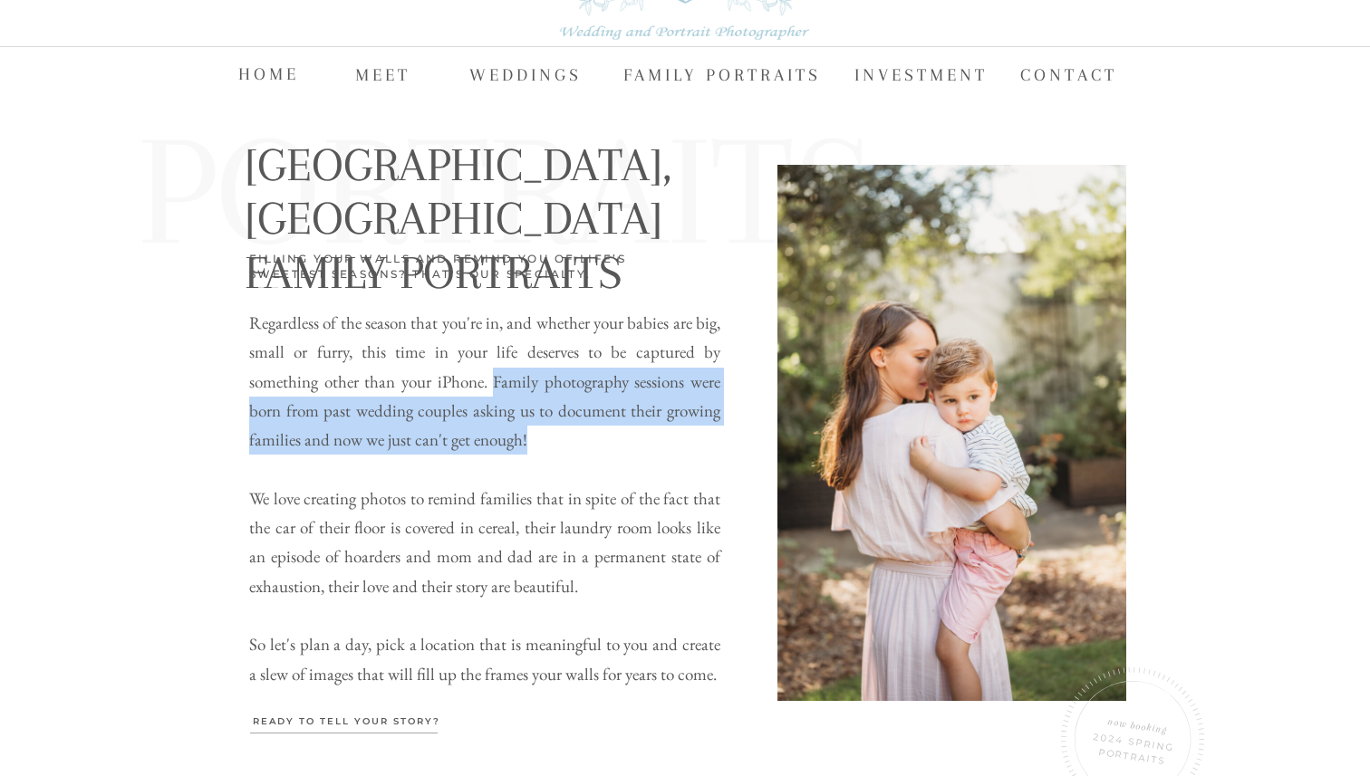
drag, startPoint x: 493, startPoint y: 384, endPoint x: 548, endPoint y: 441, distance: 79.4
click at [548, 441] on p "Regardless of the season that you're in, and whether your babies are big, small…" at bounding box center [484, 471] width 471 height 325
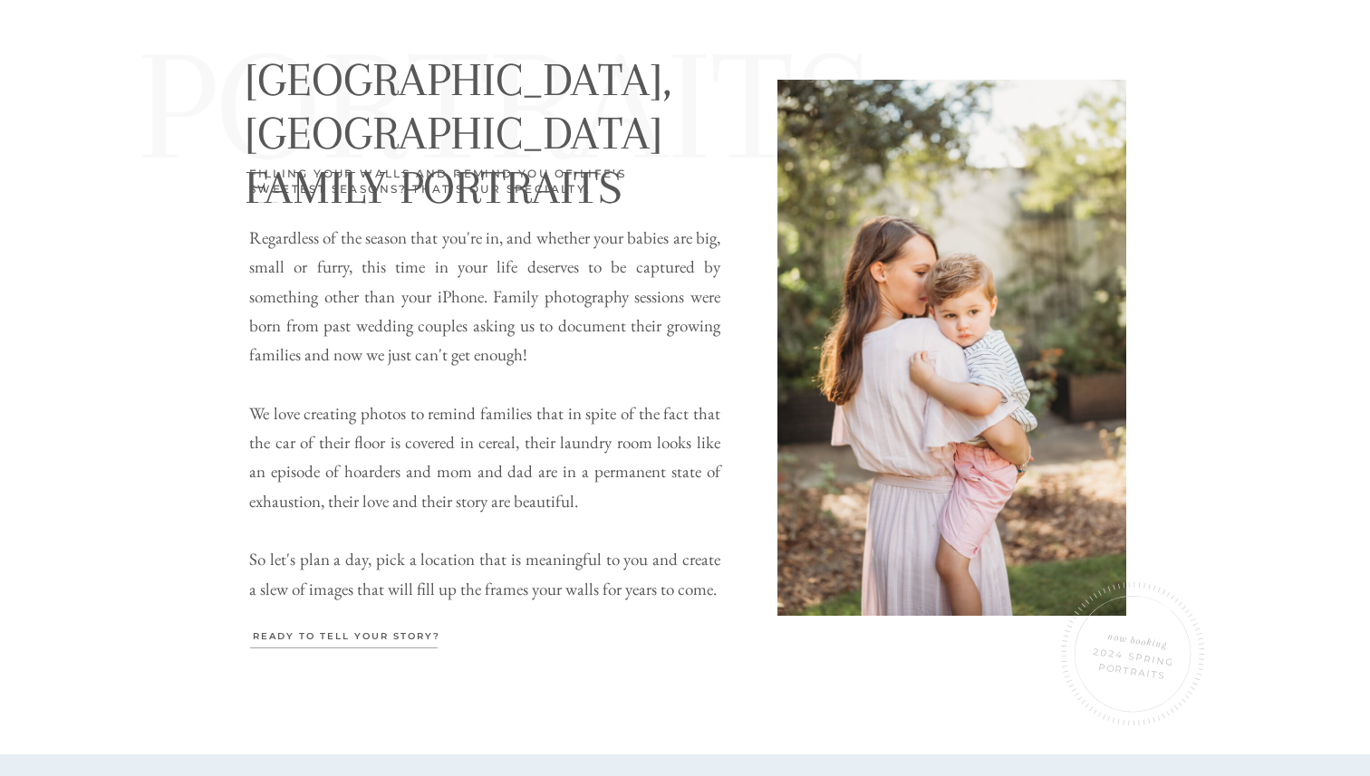
scroll to position [395, 0]
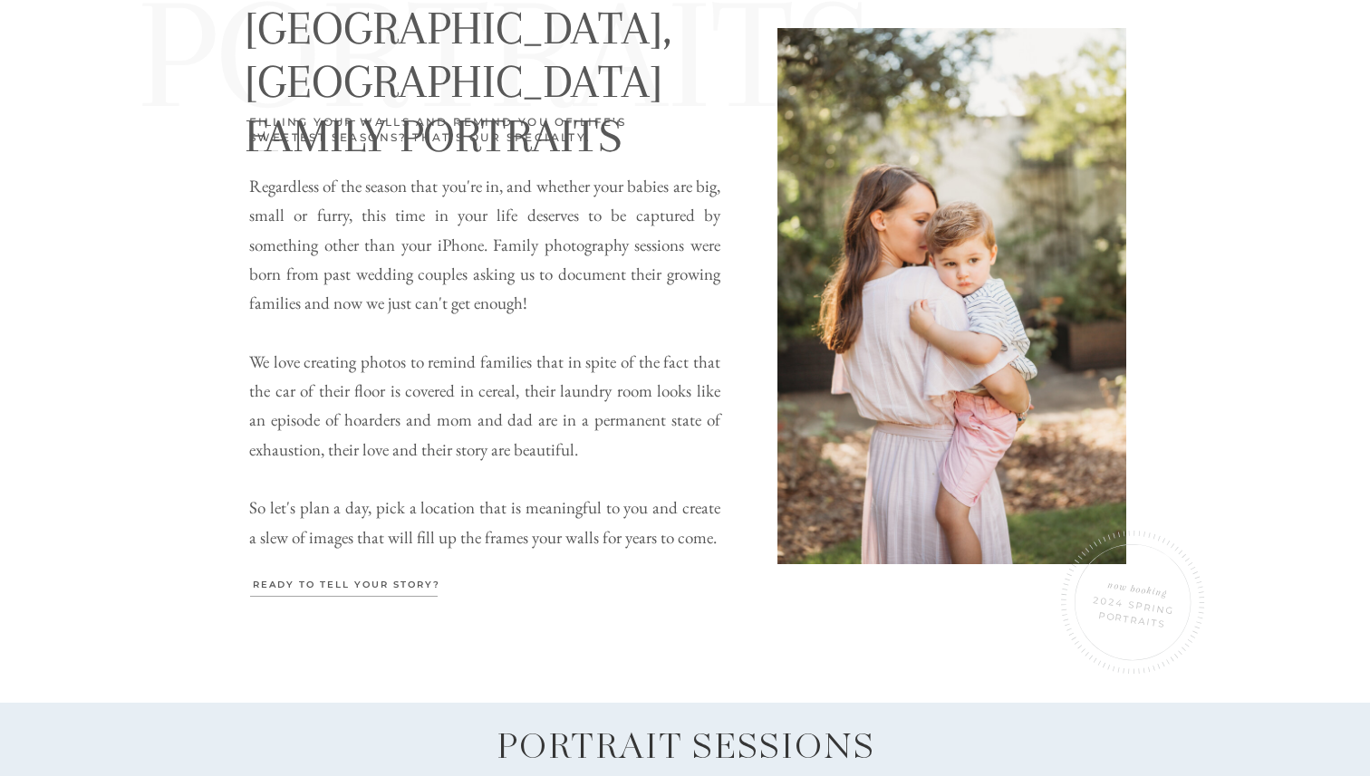
drag, startPoint x: 255, startPoint y: 365, endPoint x: 628, endPoint y: 448, distance: 382.4
click at [628, 448] on p "Regardless of the season that you're in, and whether your babies are big, small…" at bounding box center [484, 334] width 471 height 325
copy p "We love creating photos to remind families that in spite of the fact that the c…"
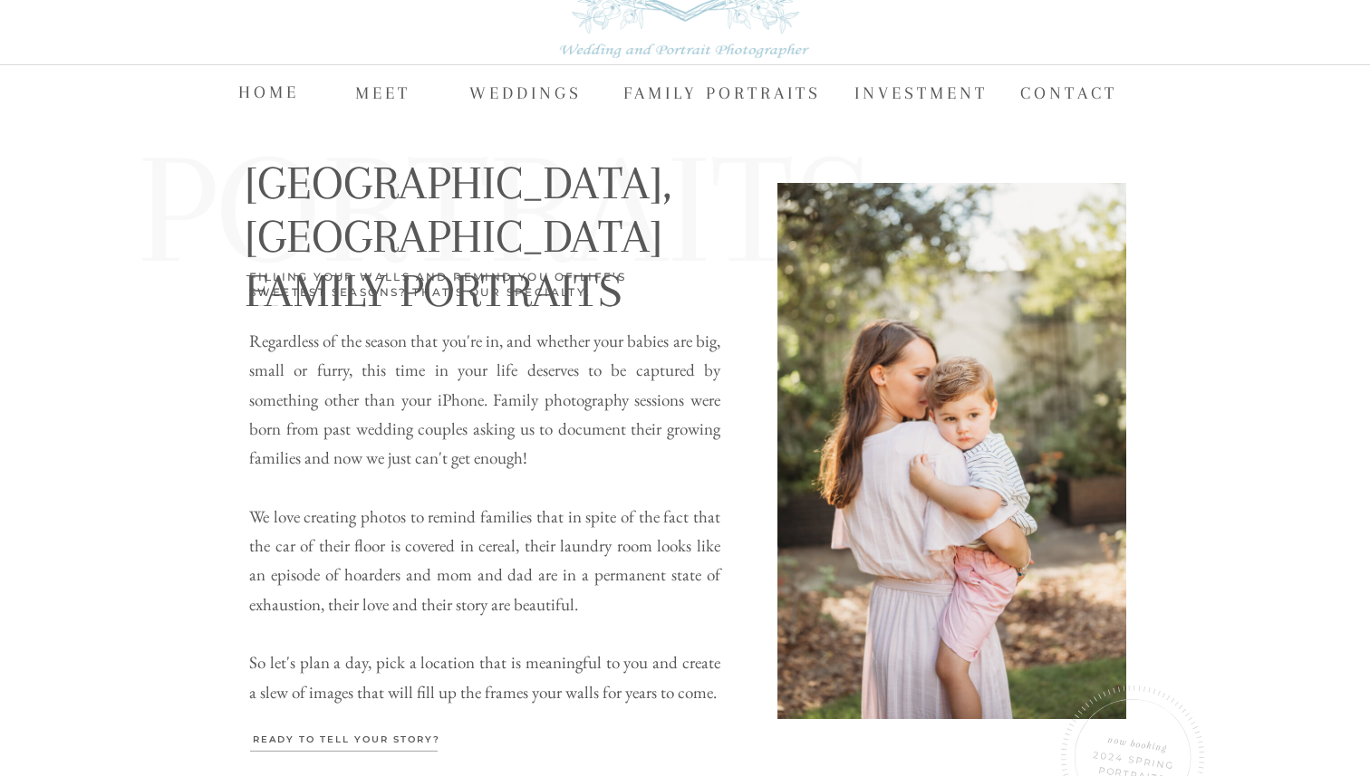
scroll to position [0, 0]
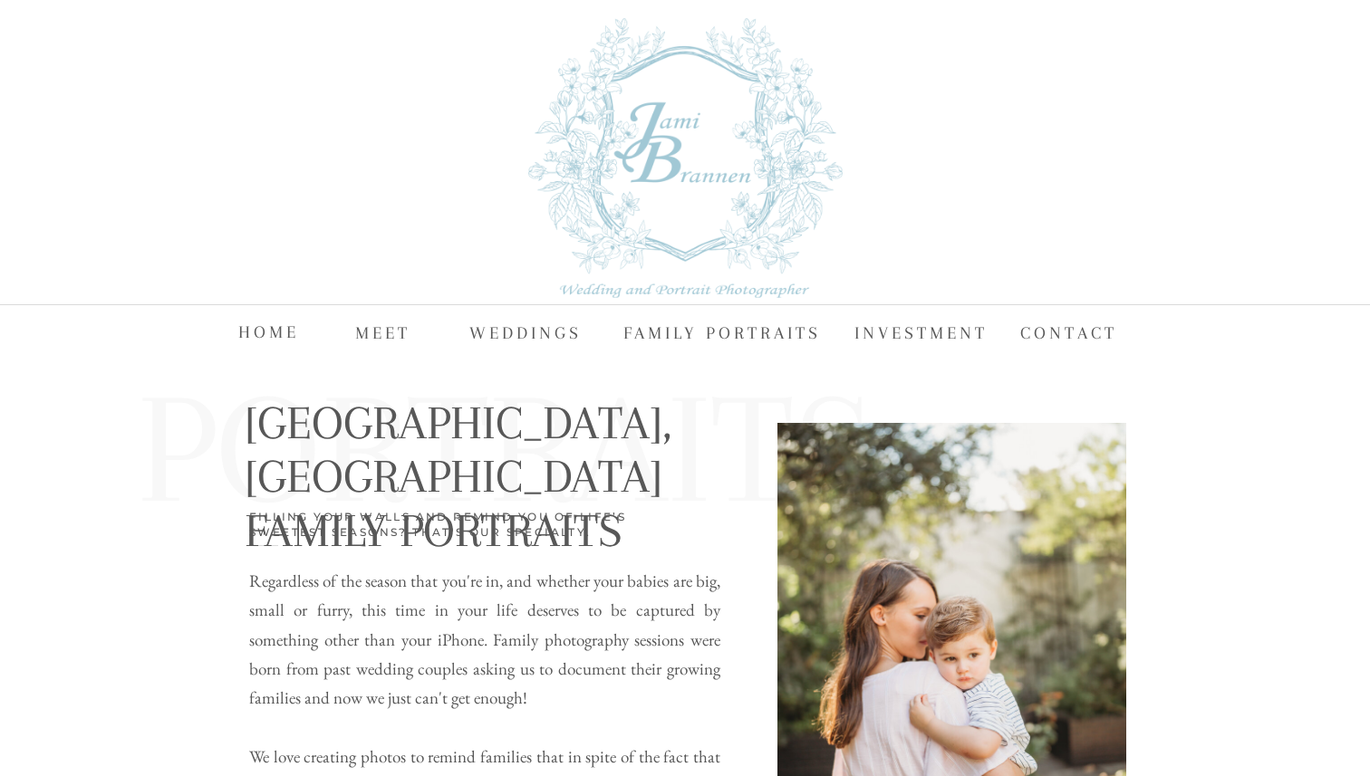
click at [892, 324] on nav "Investment" at bounding box center [922, 331] width 137 height 27
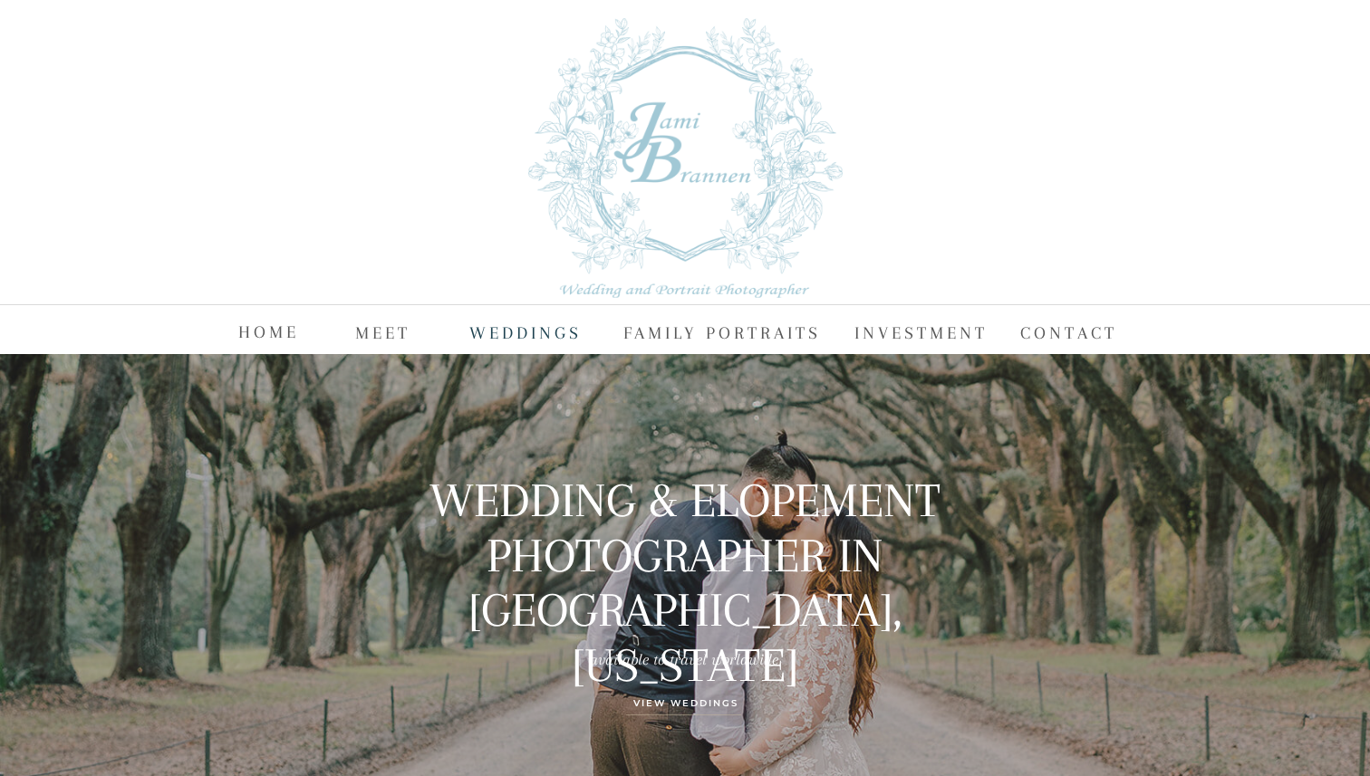
click at [524, 323] on nav "WEDDINGS" at bounding box center [525, 331] width 113 height 27
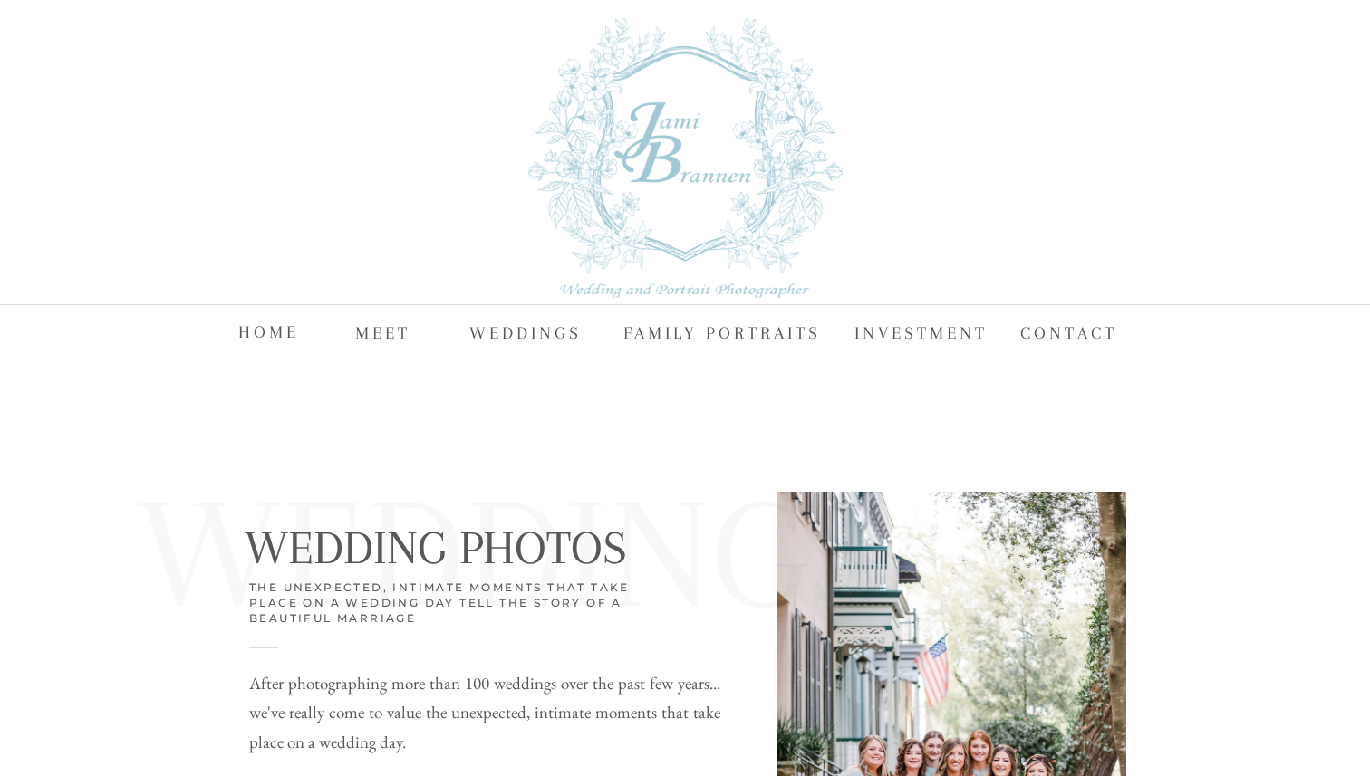
click at [740, 338] on nav "FAMILY PORTRAITS" at bounding box center [725, 331] width 204 height 27
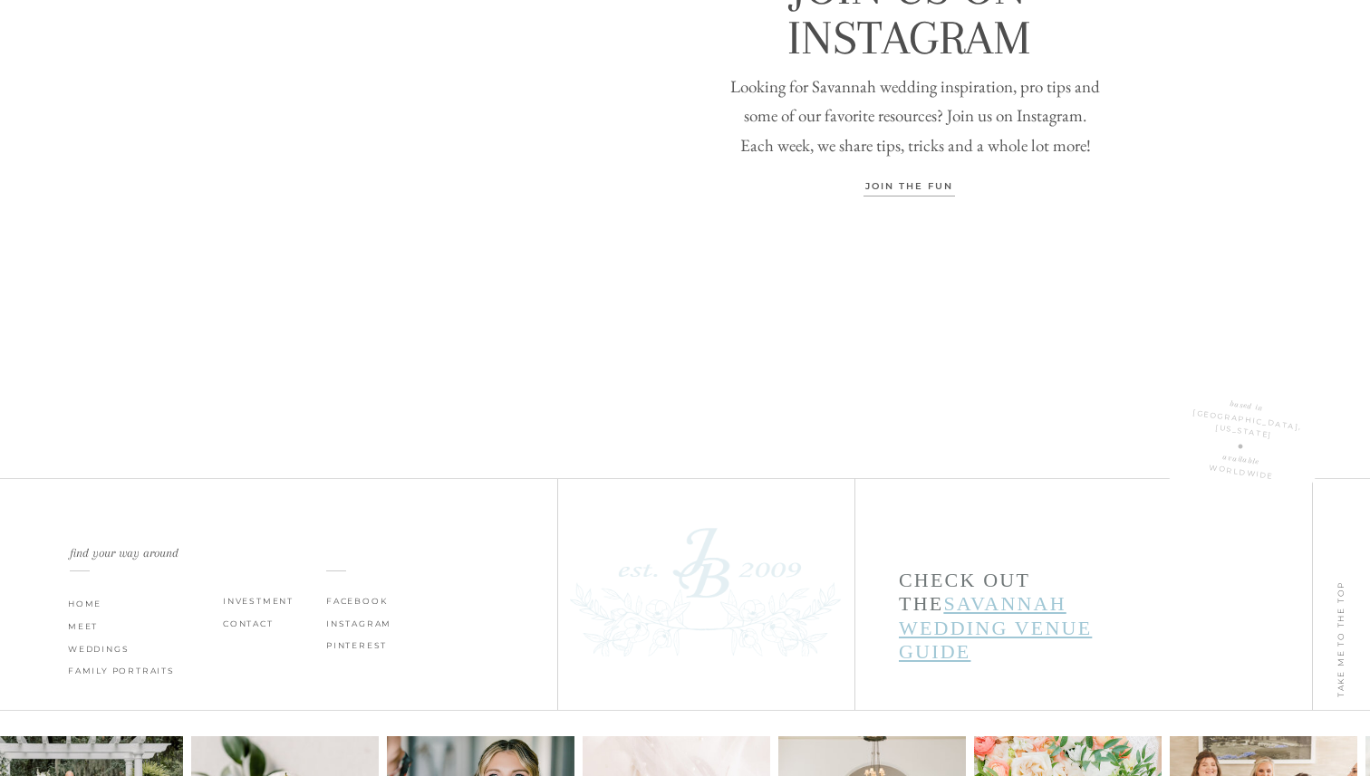
scroll to position [6153, 0]
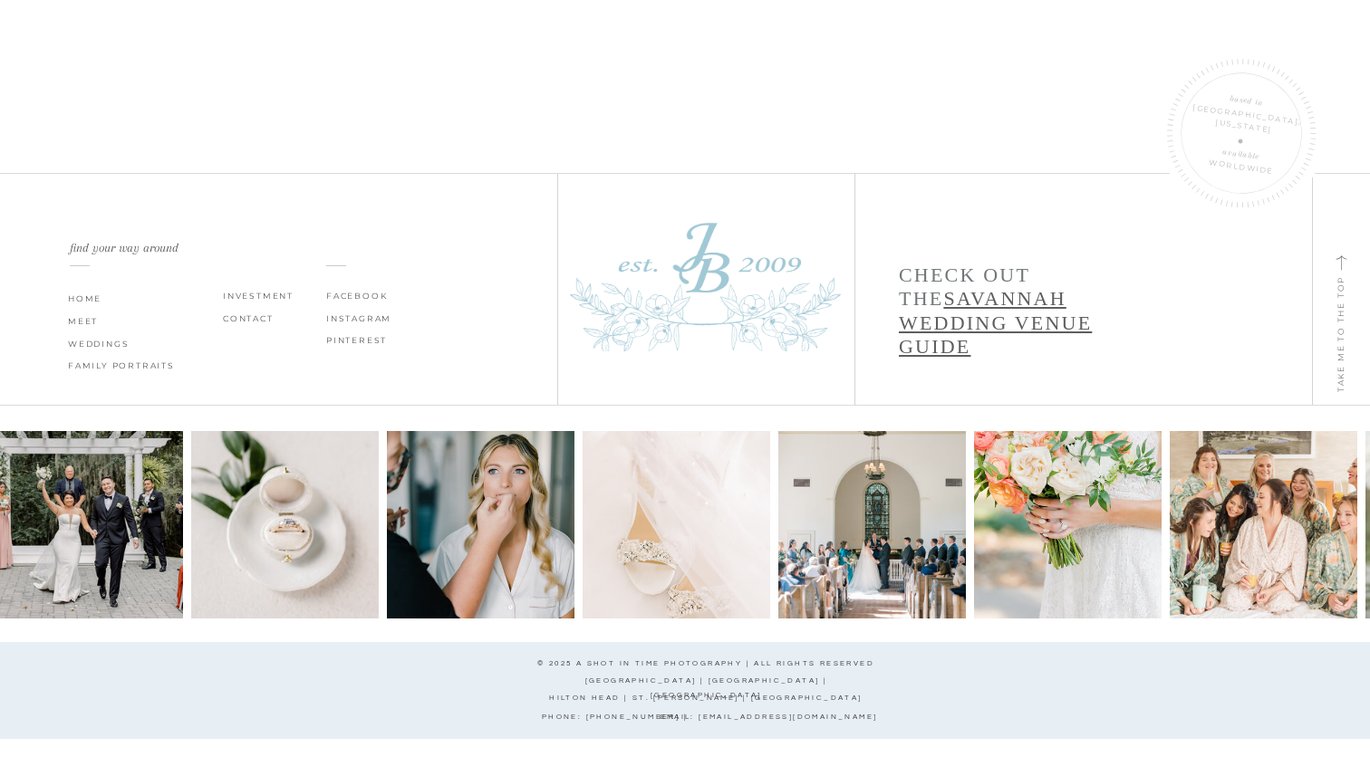
click at [969, 296] on link "Savannah Wedding Venue Guide" at bounding box center [995, 322] width 193 height 71
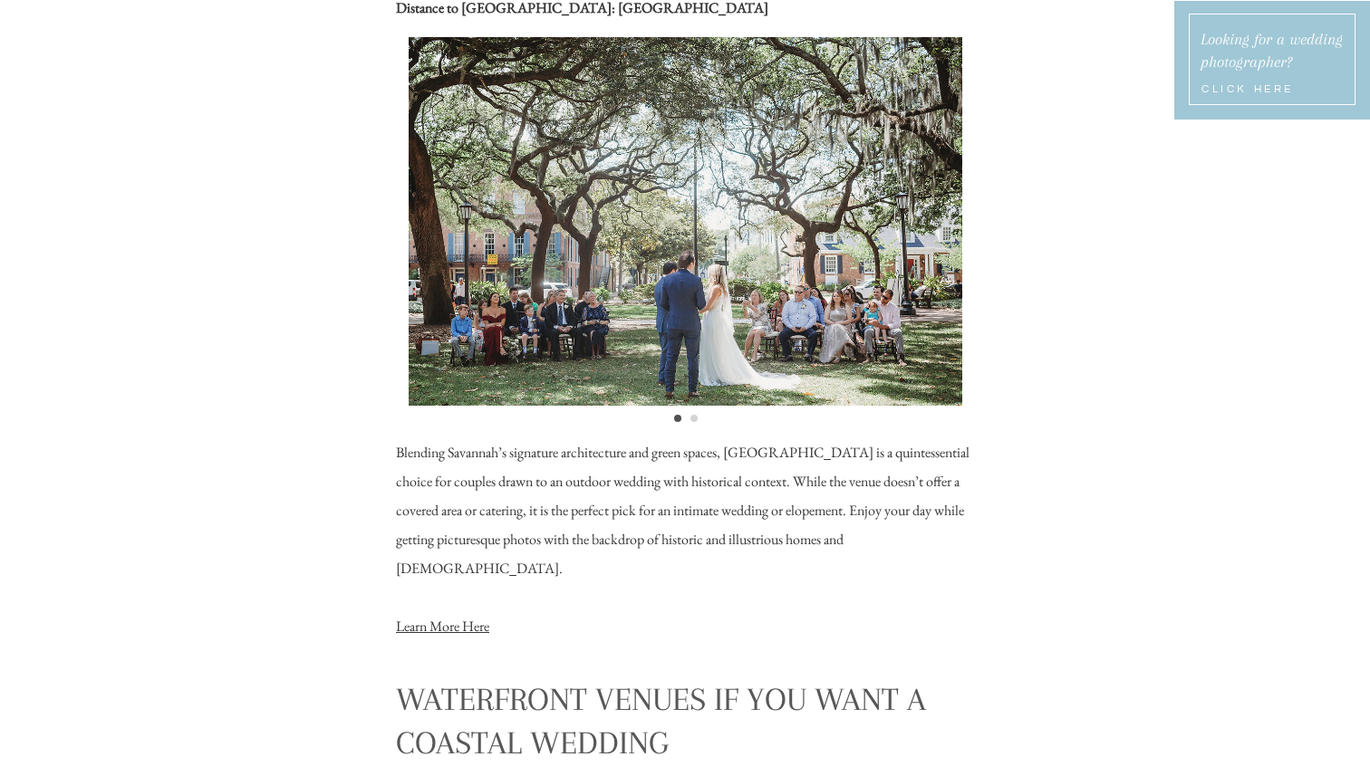
scroll to position [20730, 0]
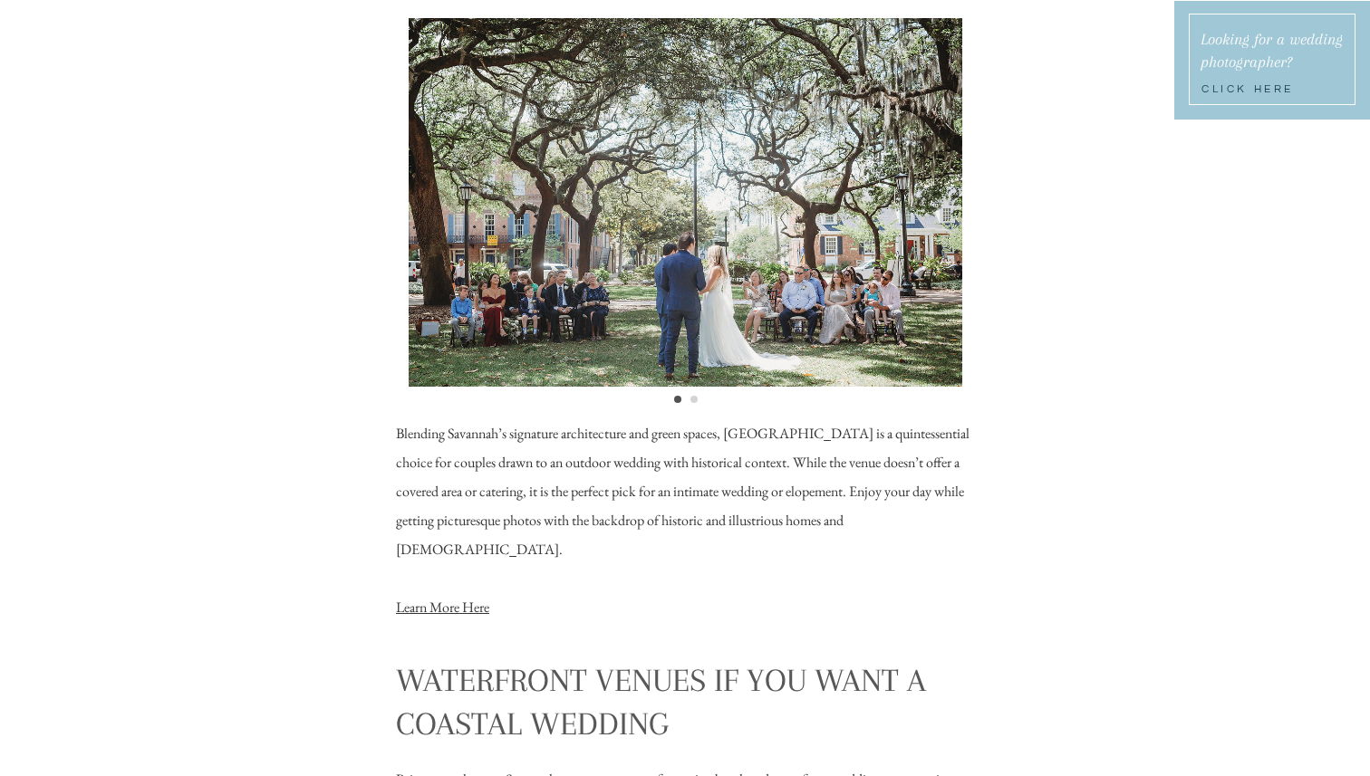
click at [1232, 87] on h3 "Click Here" at bounding box center [1276, 93] width 150 height 22
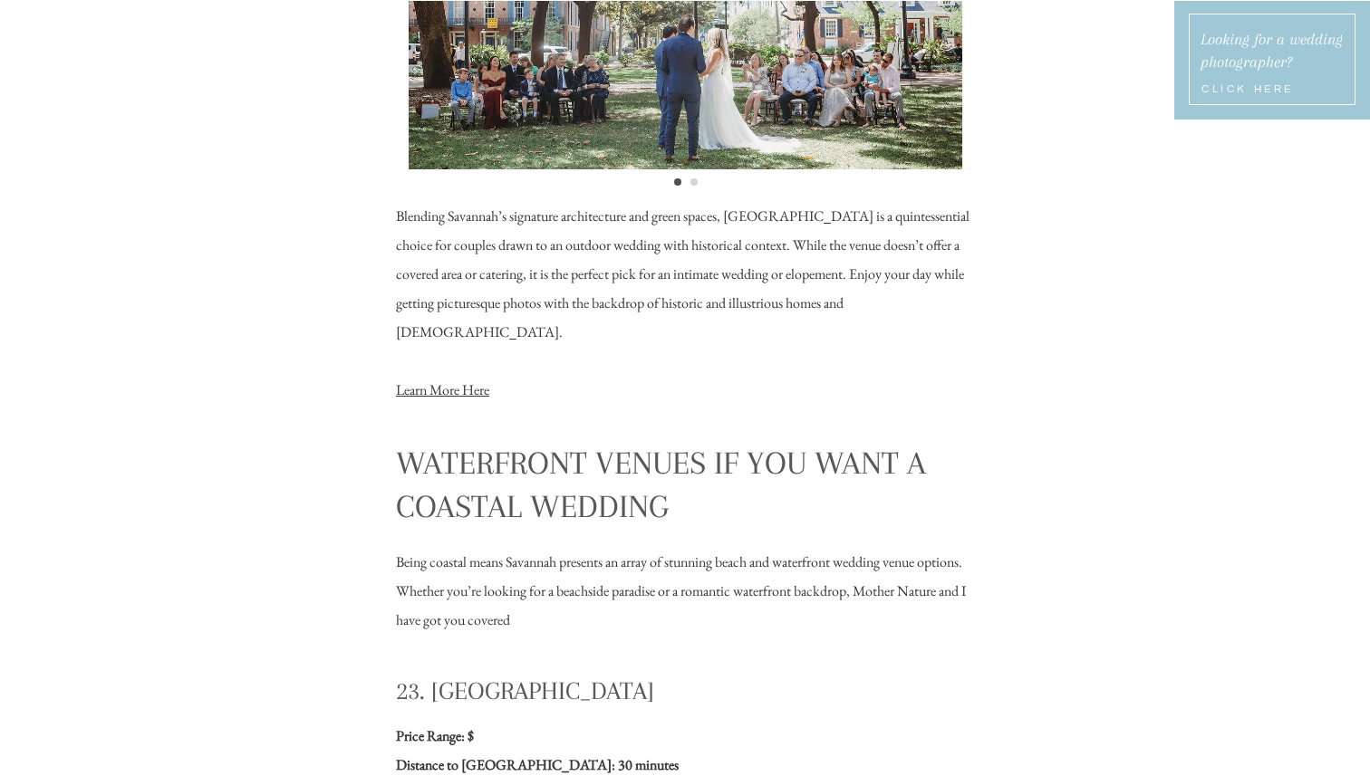
scroll to position [20521, 0]
